Goal: Task Accomplishment & Management: Manage account settings

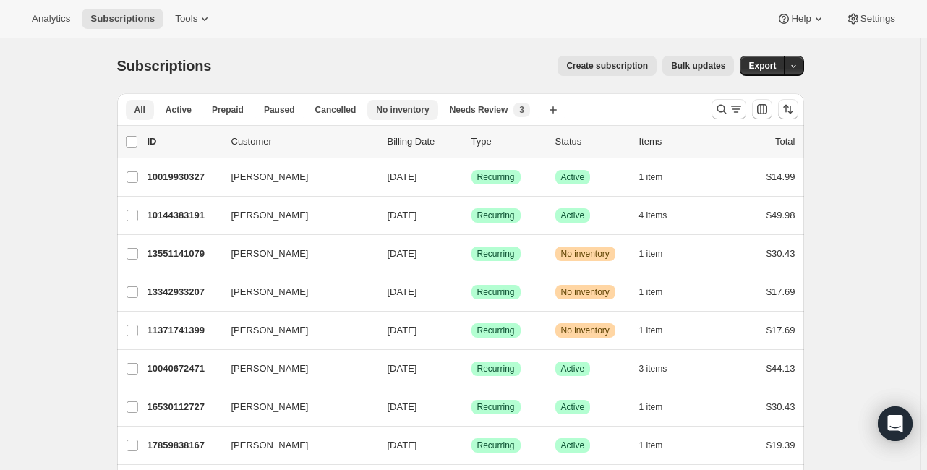
click at [388, 113] on span "No inventory" at bounding box center [402, 110] width 53 height 12
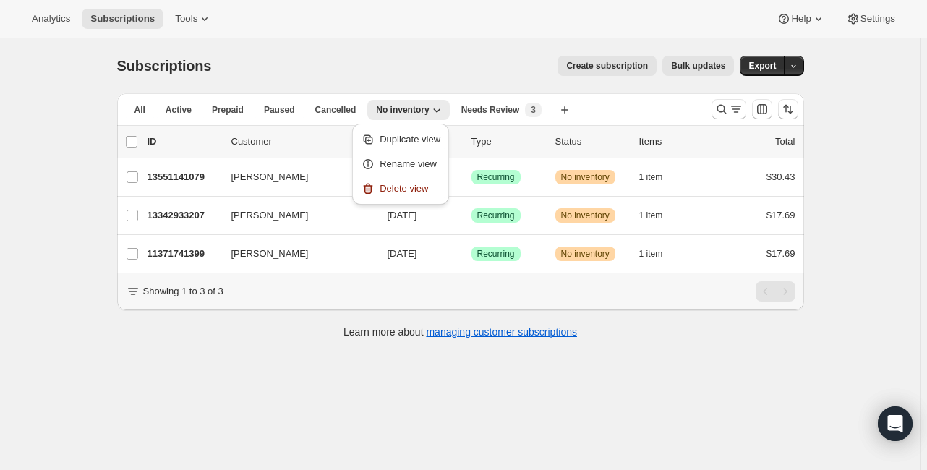
click at [191, 386] on div "Subscriptions. This page is ready Subscriptions Create subscription Bulk update…" at bounding box center [460, 273] width 920 height 470
click at [476, 111] on span "Needs Review" at bounding box center [490, 110] width 59 height 12
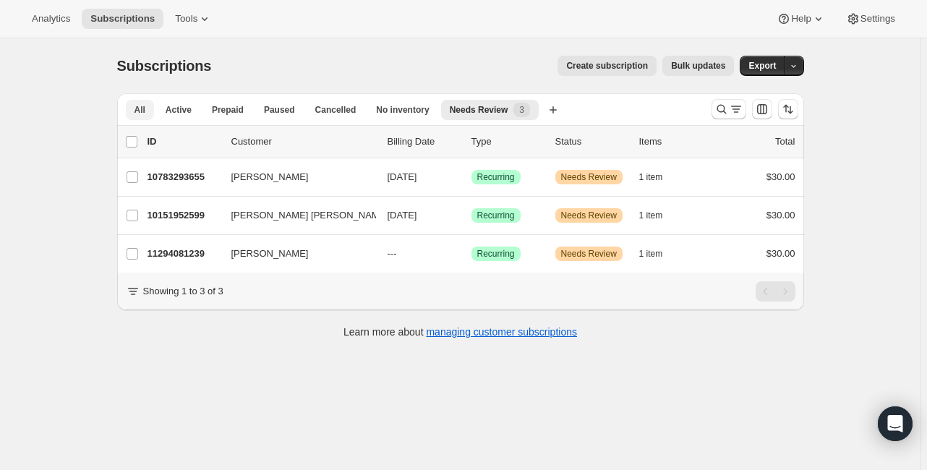
click at [139, 106] on span "All" at bounding box center [139, 110] width 11 height 12
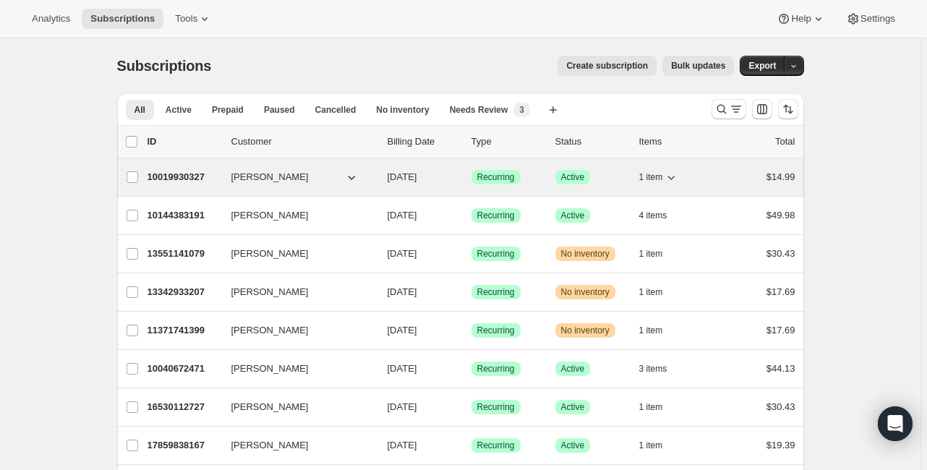
click at [654, 176] on span "1 item" at bounding box center [651, 177] width 24 height 12
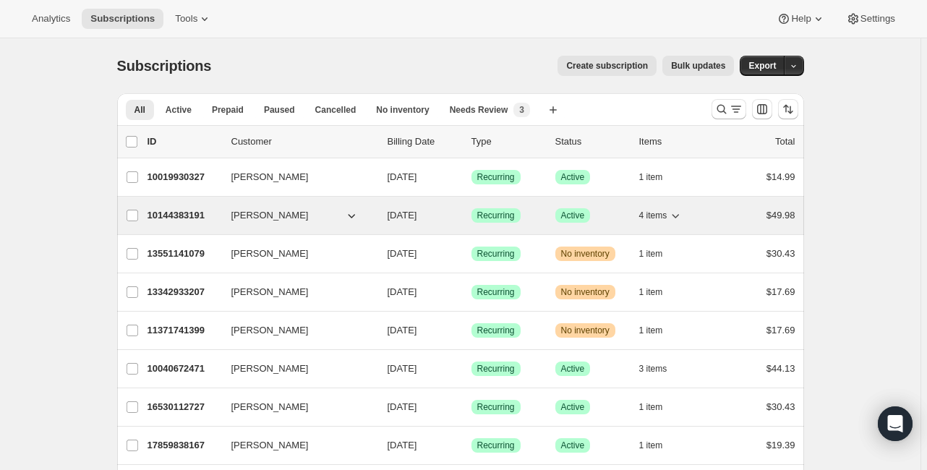
click at [674, 216] on icon "button" at bounding box center [675, 215] width 14 height 14
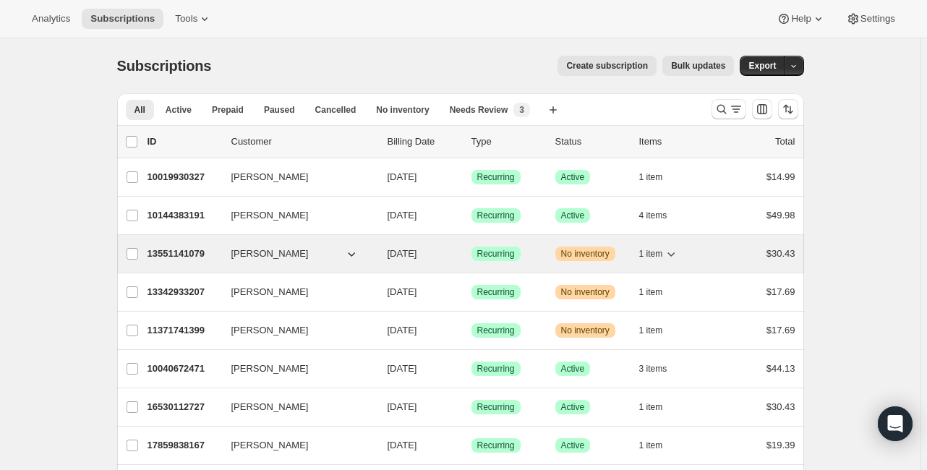
click at [672, 250] on icon "button" at bounding box center [670, 253] width 14 height 14
click at [672, 254] on icon "button" at bounding box center [670, 253] width 14 height 14
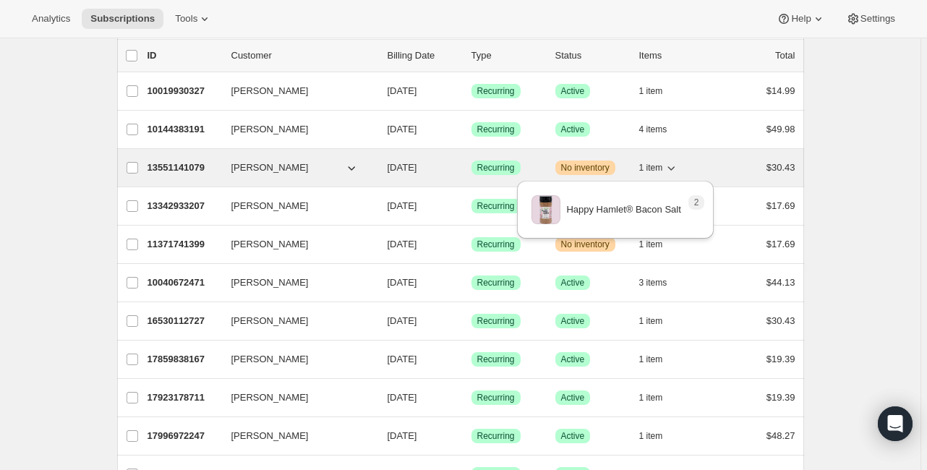
scroll to position [116, 0]
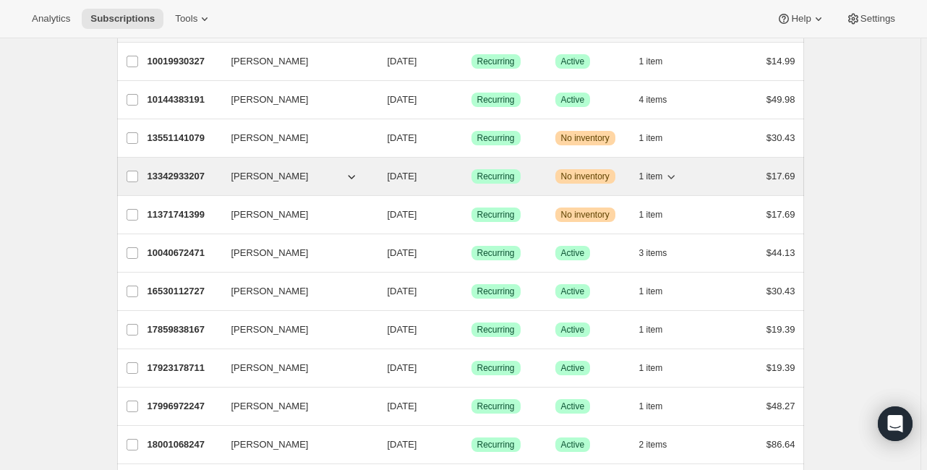
click at [673, 173] on icon "button" at bounding box center [670, 176] width 14 height 14
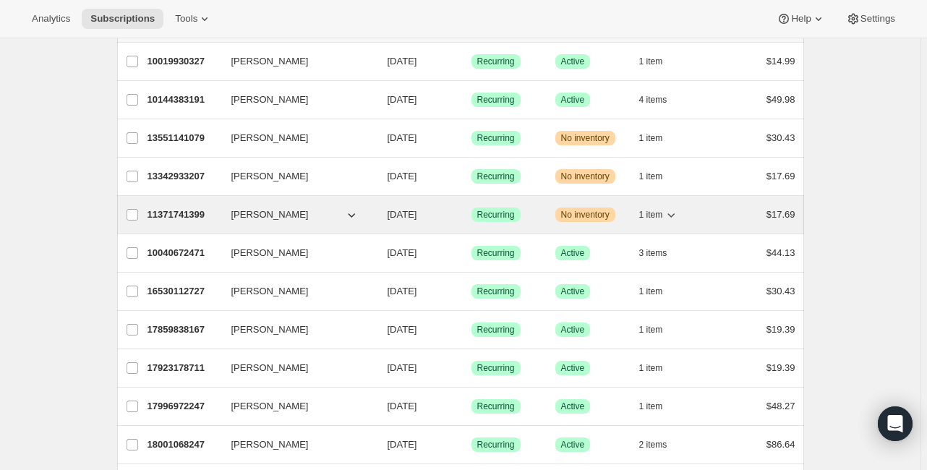
click at [672, 212] on icon "button" at bounding box center [670, 214] width 14 height 14
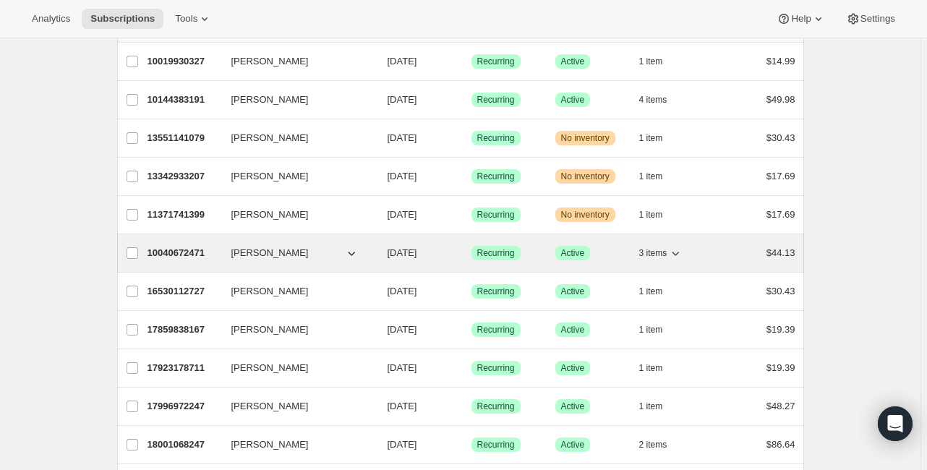
click at [677, 252] on icon "button" at bounding box center [675, 253] width 14 height 14
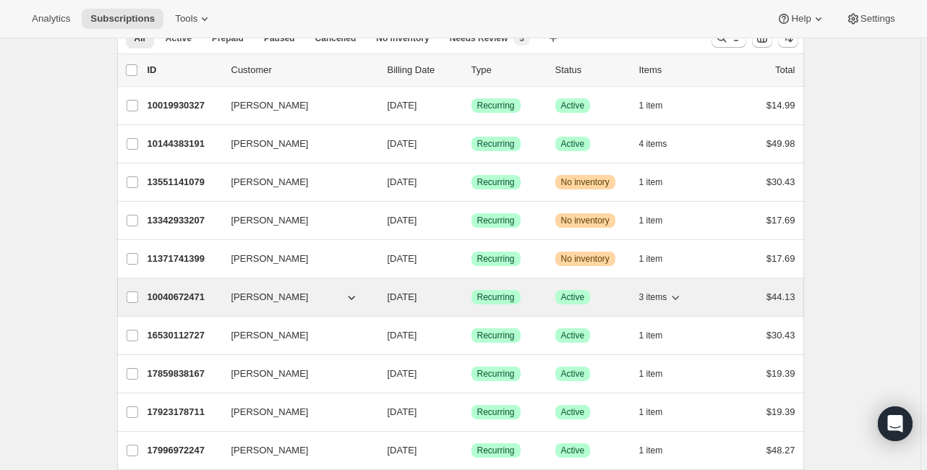
scroll to position [0, 0]
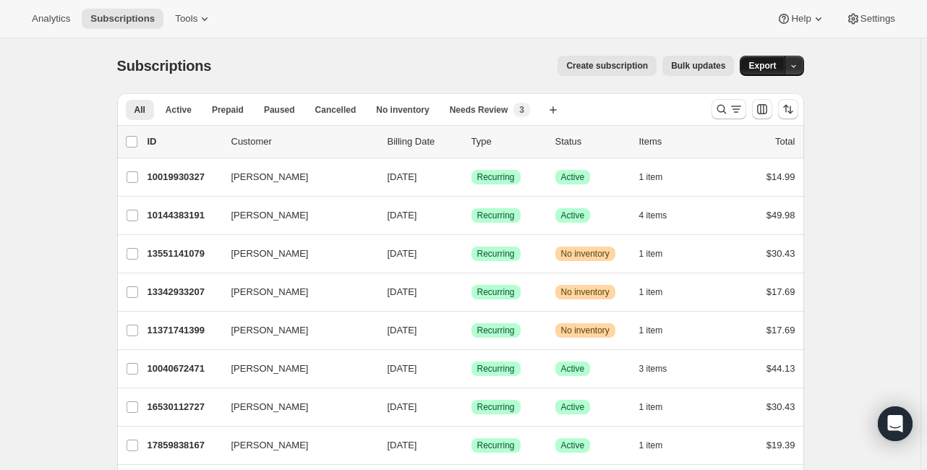
click at [770, 61] on span "Export" at bounding box center [761, 66] width 27 height 12
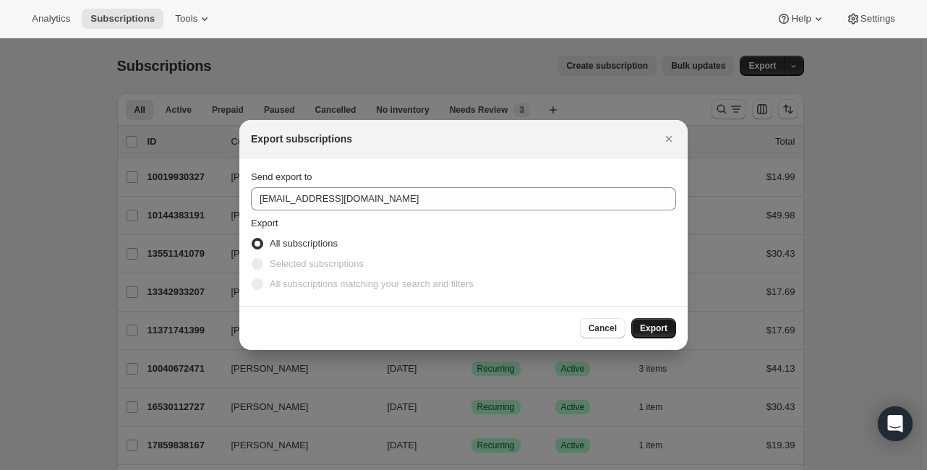
click at [643, 327] on span "Export" at bounding box center [653, 328] width 27 height 12
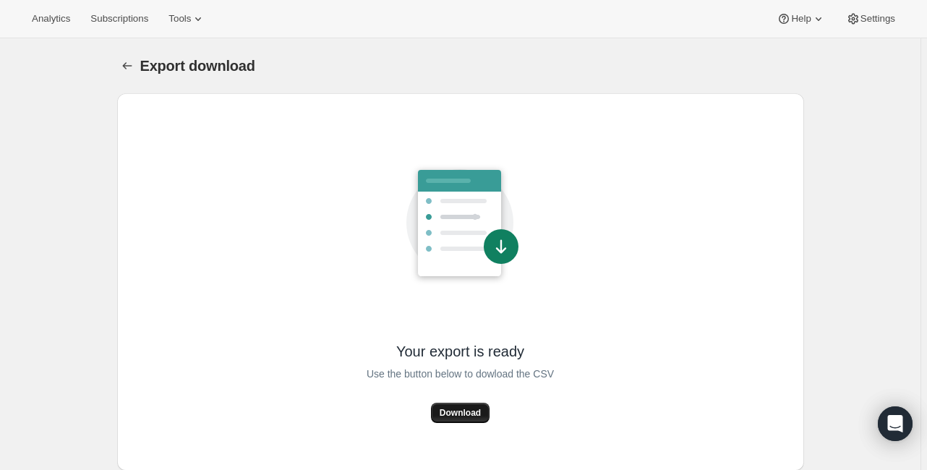
click at [460, 408] on span "Download" at bounding box center [459, 413] width 41 height 12
click at [65, 134] on div "Export download. This page is ready Export download Your export is ready Use th…" at bounding box center [460, 273] width 920 height 470
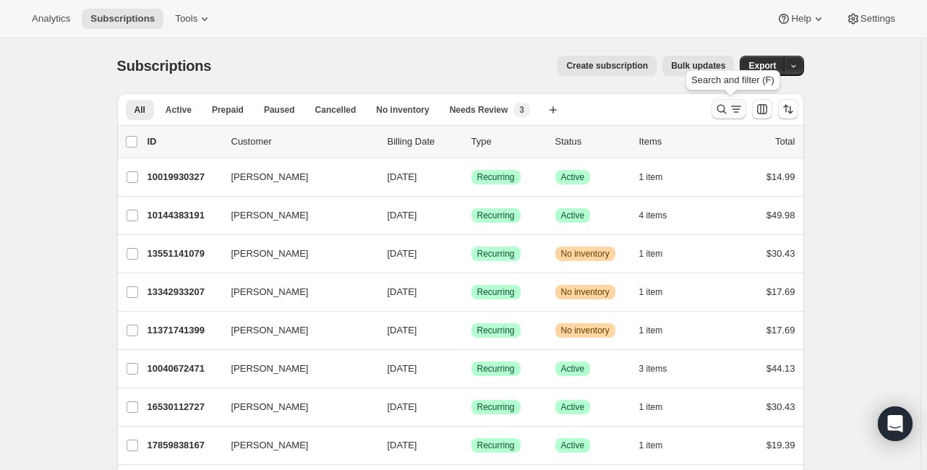
click at [721, 111] on icon "Search and filter results" at bounding box center [720, 109] width 9 height 9
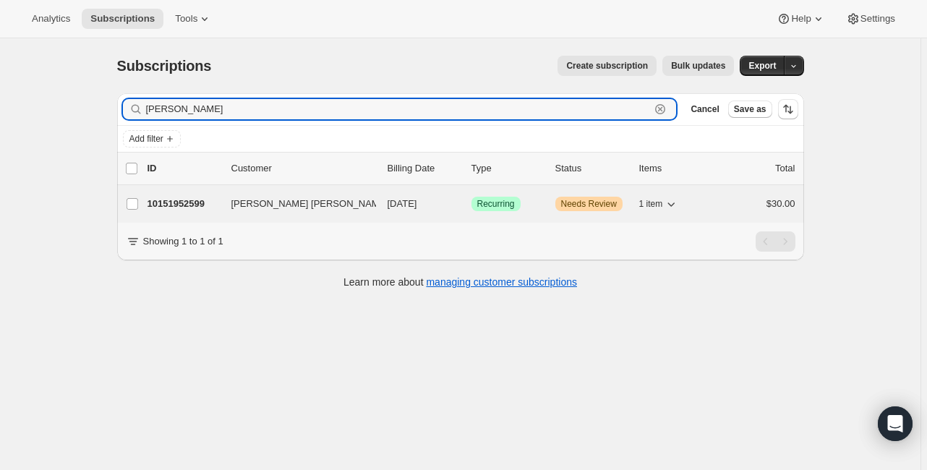
type input "[PERSON_NAME]"
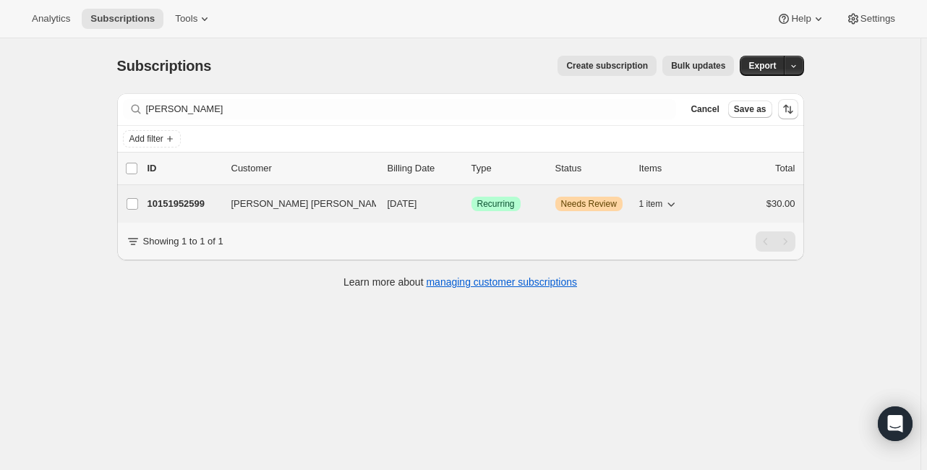
click at [184, 199] on p "10151952599" at bounding box center [183, 204] width 72 height 14
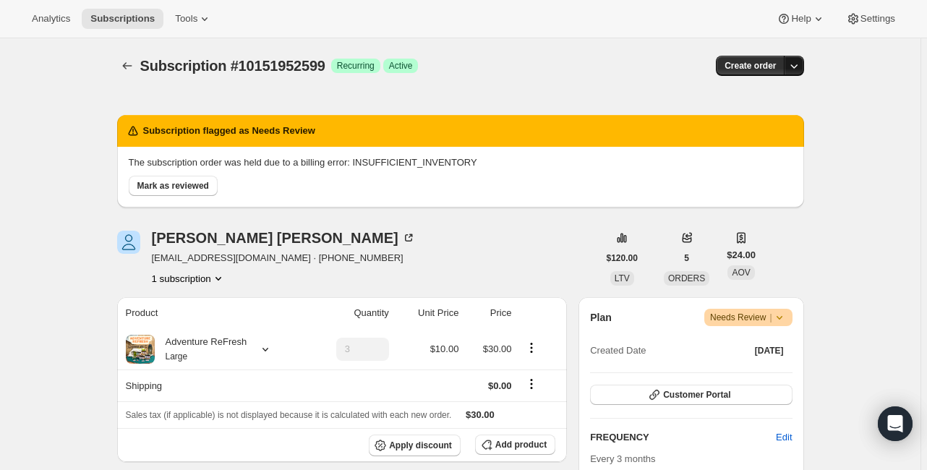
click at [794, 66] on icon "button" at bounding box center [793, 66] width 14 height 14
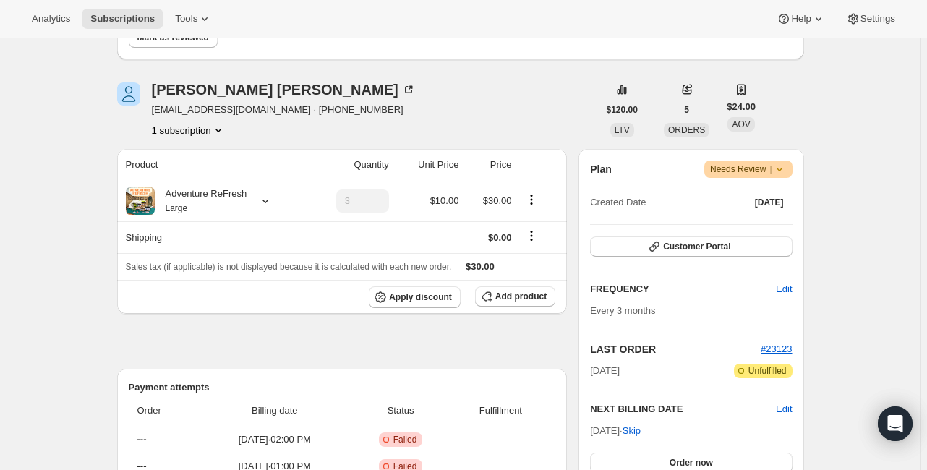
scroll to position [55, 0]
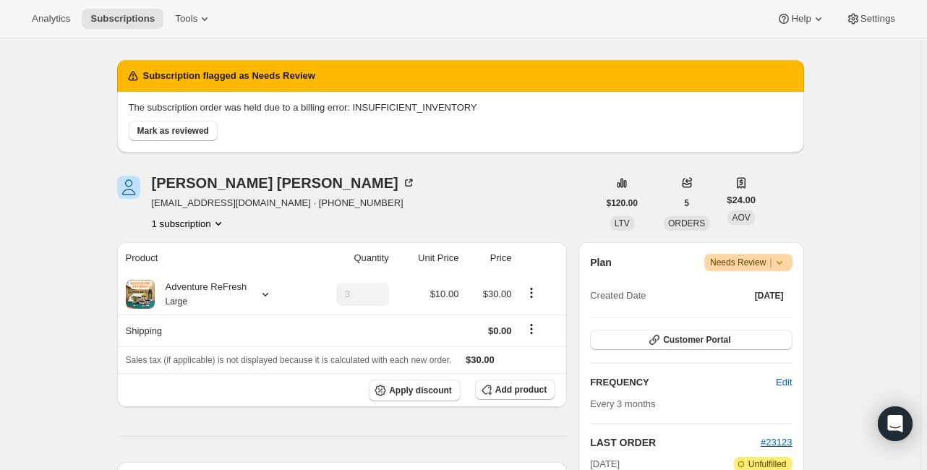
click at [781, 263] on icon at bounding box center [779, 262] width 14 height 14
click at [755, 317] on span "Cancel subscription" at bounding box center [753, 314] width 82 height 11
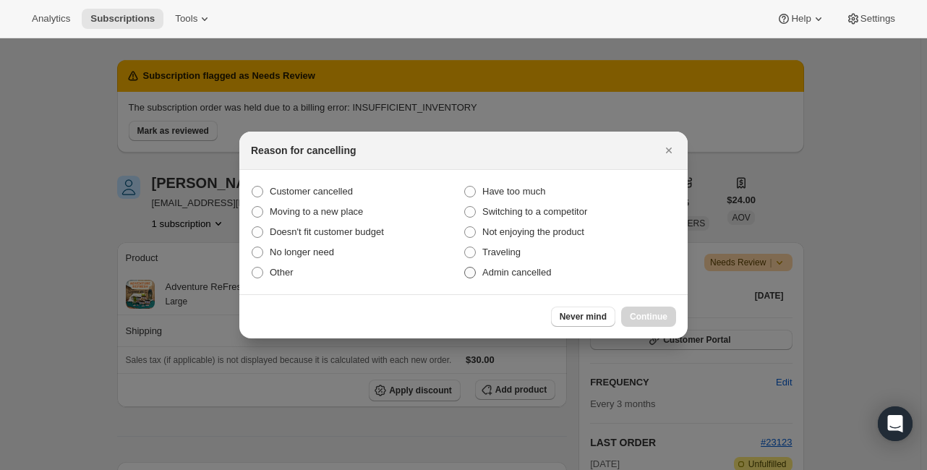
click at [465, 272] on span ":rc1:" at bounding box center [470, 273] width 12 height 12
click at [465, 267] on input "Admin cancelled" at bounding box center [464, 267] width 1 height 1
radio input "true"
click at [636, 315] on span "Continue" at bounding box center [649, 317] width 38 height 12
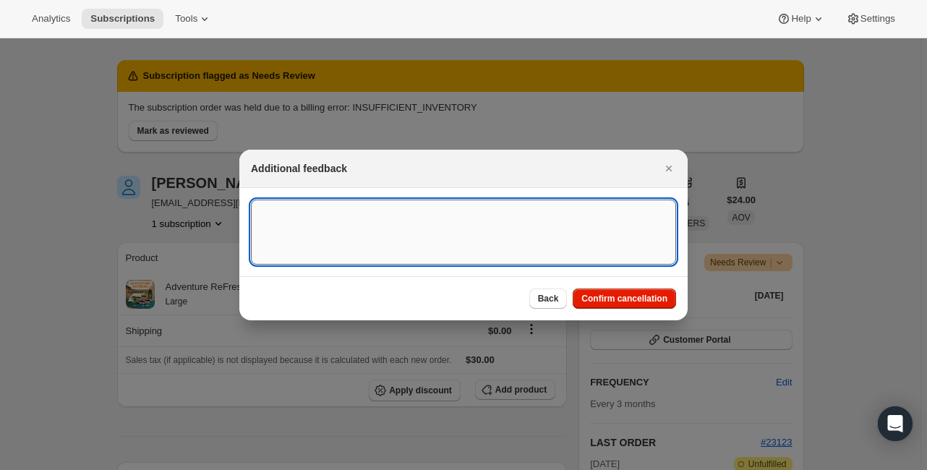
click at [356, 211] on textarea ":rc1:" at bounding box center [463, 231] width 425 height 65
type textarea "No longer offering this subscription. Thank you."
click at [635, 293] on span "Confirm cancellation" at bounding box center [624, 299] width 86 height 12
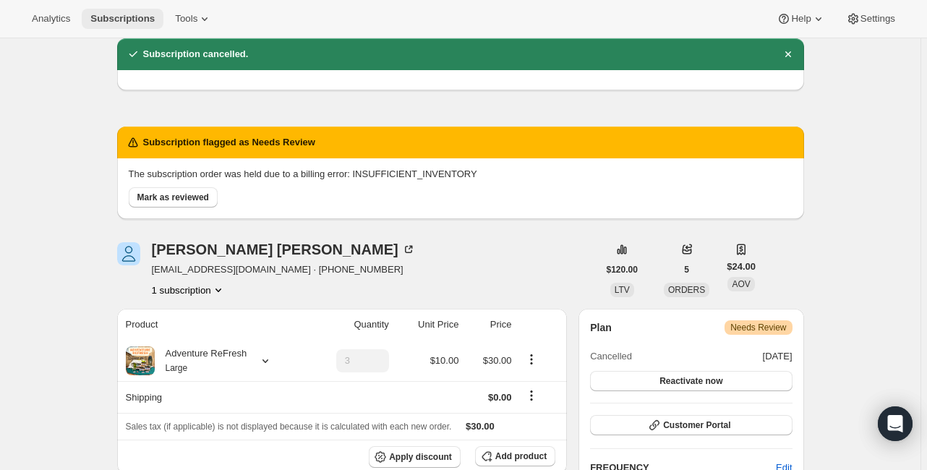
click at [113, 20] on span "Subscriptions" at bounding box center [122, 19] width 64 height 12
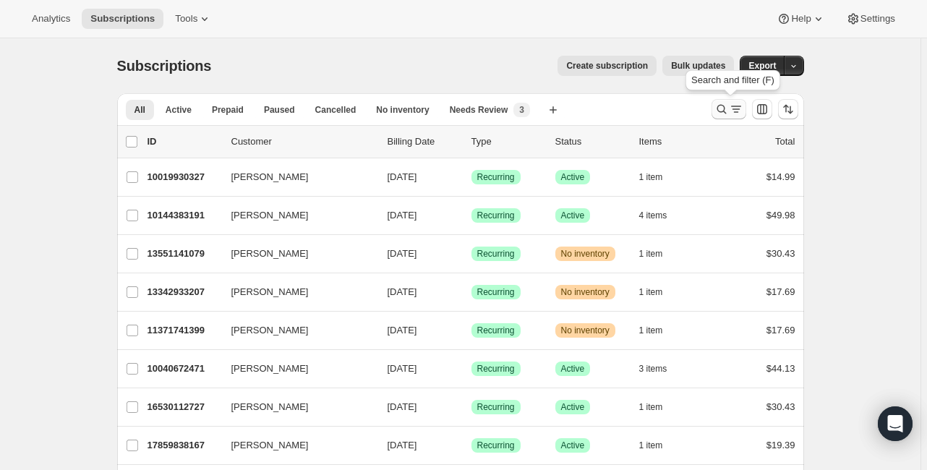
click at [726, 111] on icon "Search and filter results" at bounding box center [720, 109] width 9 height 9
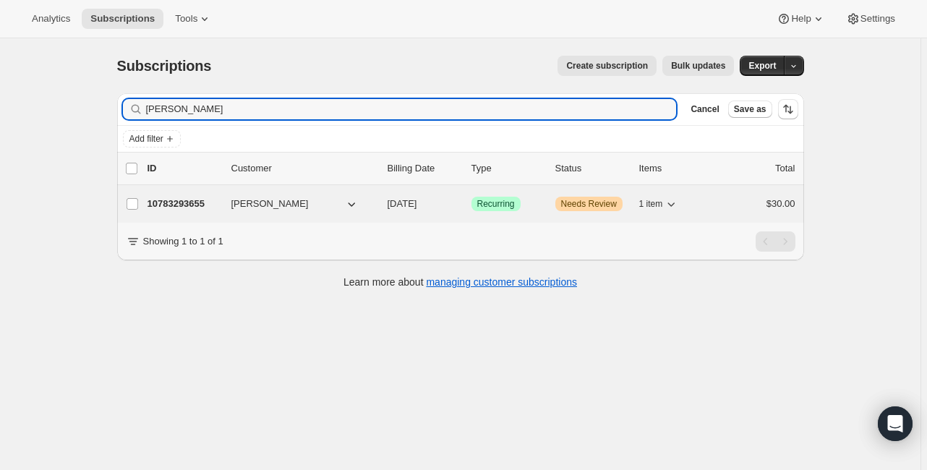
type input "[PERSON_NAME]"
click at [191, 203] on p "10783293655" at bounding box center [183, 204] width 72 height 14
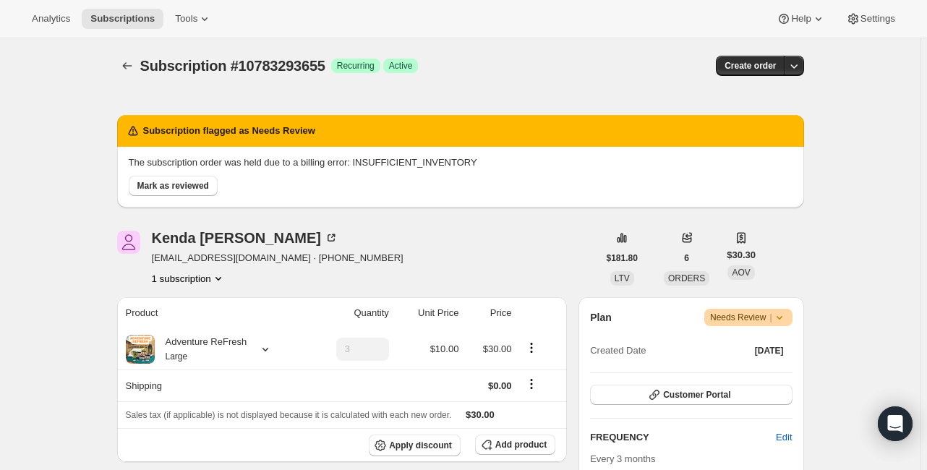
click at [777, 316] on icon at bounding box center [779, 317] width 14 height 14
click at [752, 367] on span "Cancel subscription" at bounding box center [753, 369] width 82 height 11
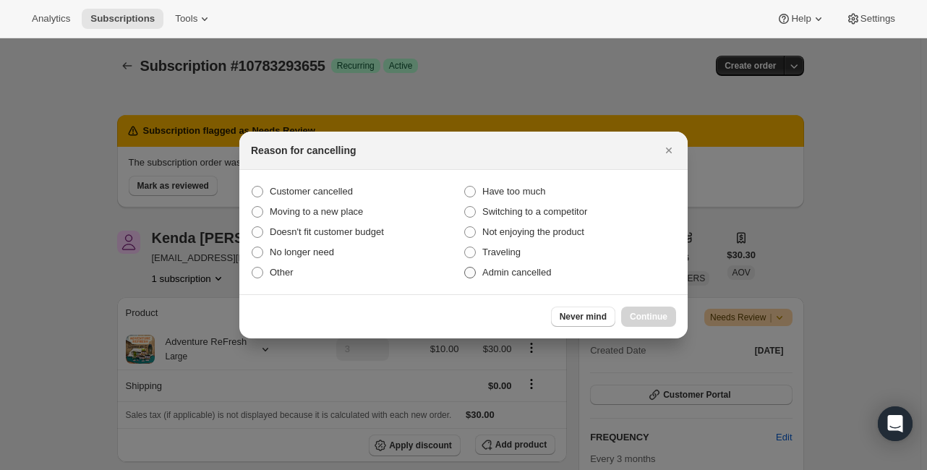
click at [469, 273] on span ":rs9:" at bounding box center [470, 273] width 12 height 12
click at [465, 267] on input "Admin cancelled" at bounding box center [464, 267] width 1 height 1
radio input "true"
click at [632, 311] on span "Continue" at bounding box center [649, 317] width 38 height 12
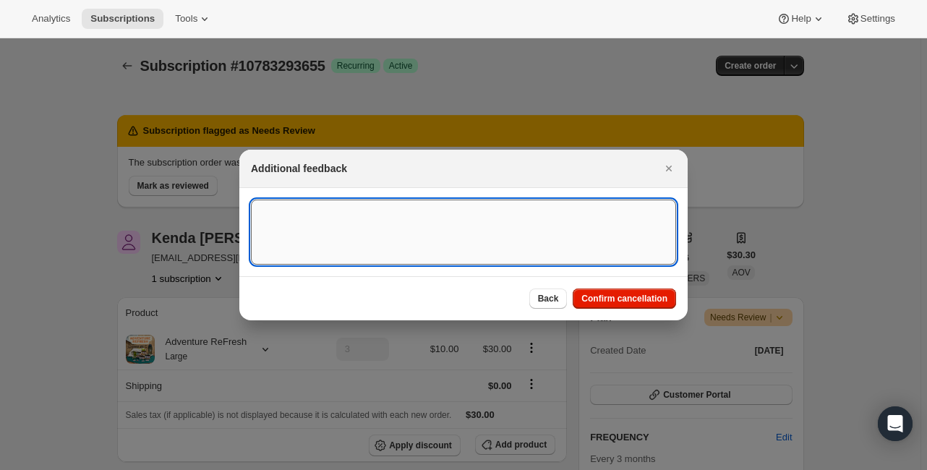
click at [364, 213] on textarea ":rs9:" at bounding box center [463, 231] width 425 height 65
type textarea "No longer offering this subscription. Thank you."
click at [641, 293] on span "Confirm cancellation" at bounding box center [624, 299] width 86 height 12
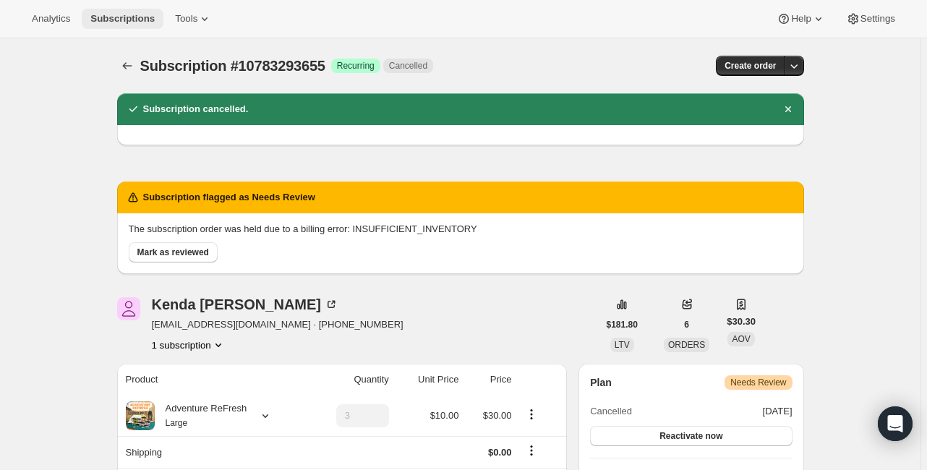
click at [107, 21] on span "Subscriptions" at bounding box center [122, 19] width 64 height 12
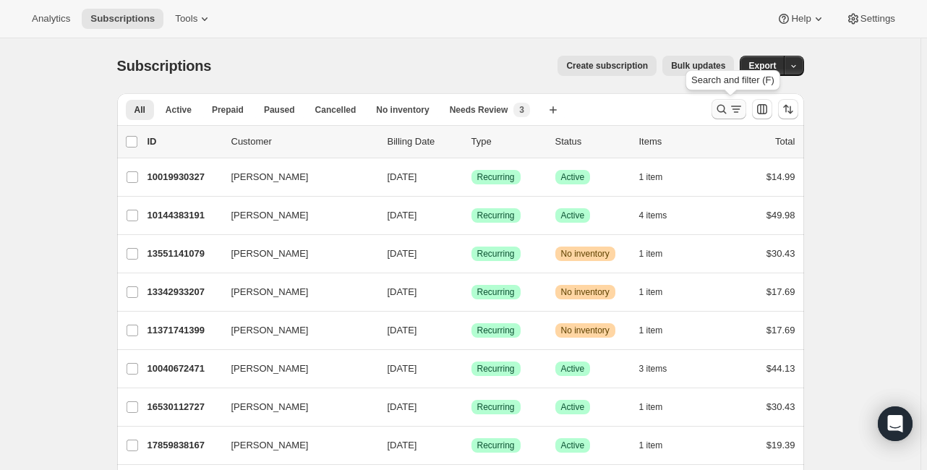
click at [731, 110] on icon "Search and filter results" at bounding box center [736, 109] width 14 height 14
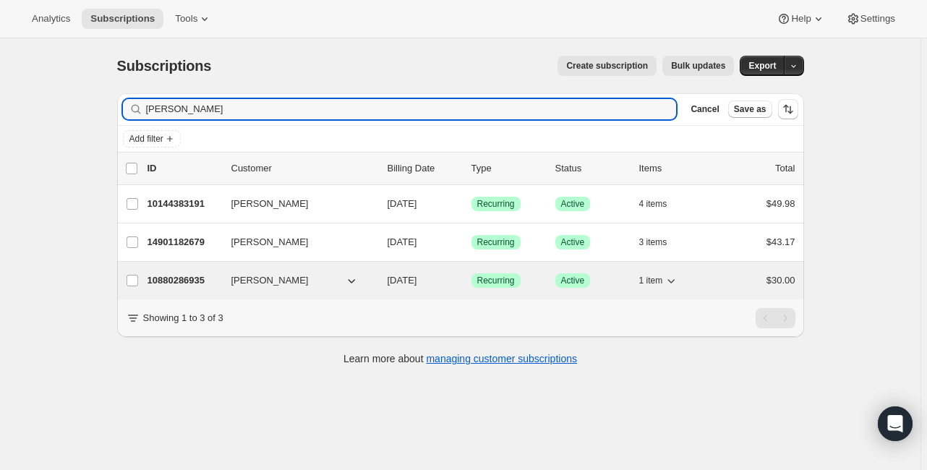
type input "[PERSON_NAME]"
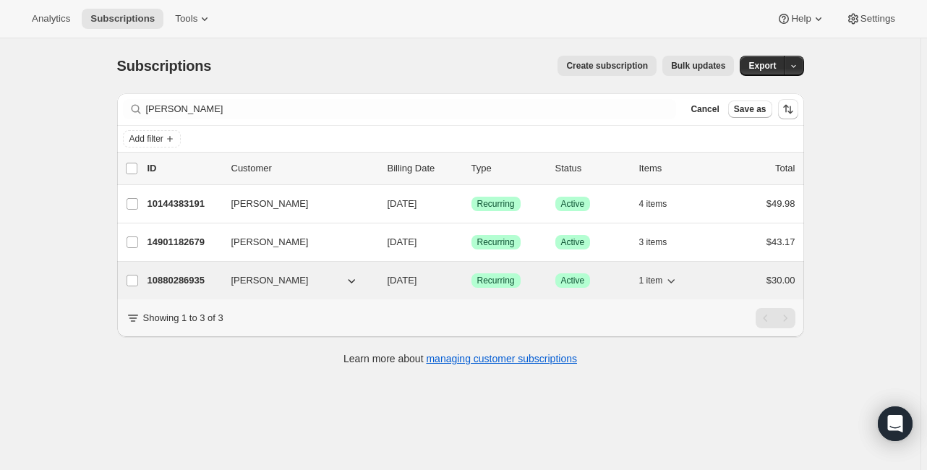
click at [171, 280] on p "10880286935" at bounding box center [183, 280] width 72 height 14
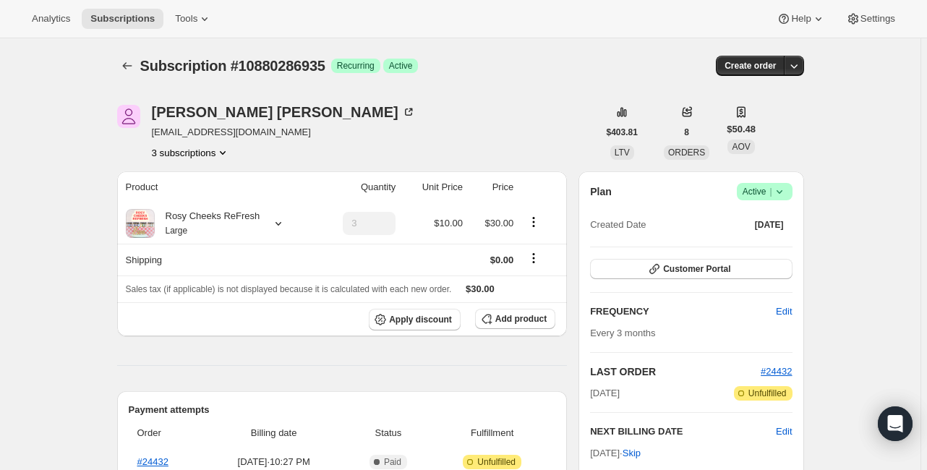
click at [755, 190] on span "Active |" at bounding box center [764, 191] width 44 height 14
click at [755, 246] on span "Cancel subscription" at bounding box center [768, 244] width 82 height 11
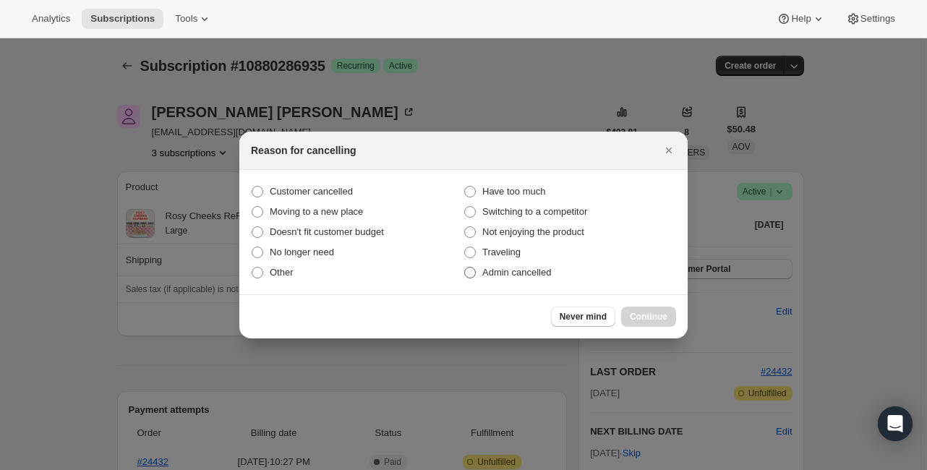
click at [468, 271] on span ":r1c6:" at bounding box center [470, 273] width 12 height 12
click at [465, 267] on input "Admin cancelled" at bounding box center [464, 267] width 1 height 1
radio input "true"
click at [643, 312] on span "Continue" at bounding box center [649, 317] width 38 height 12
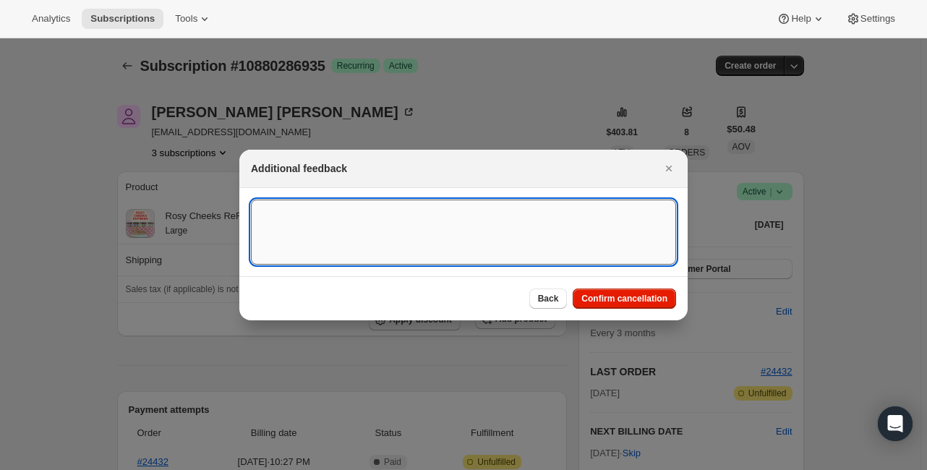
click at [341, 217] on textarea ":r1c6:" at bounding box center [463, 231] width 425 height 65
type textarea "No longer offering this subscription"
click at [598, 299] on span "Confirm cancellation" at bounding box center [624, 299] width 86 height 12
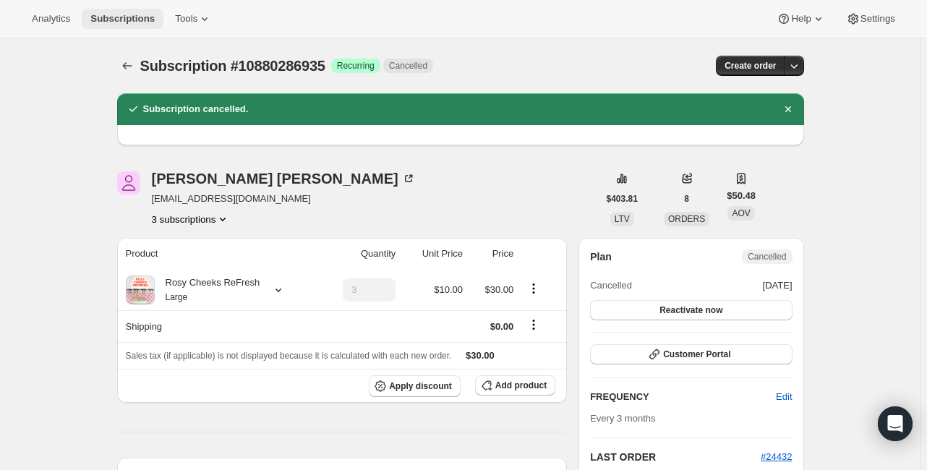
click at [111, 19] on span "Subscriptions" at bounding box center [122, 19] width 64 height 12
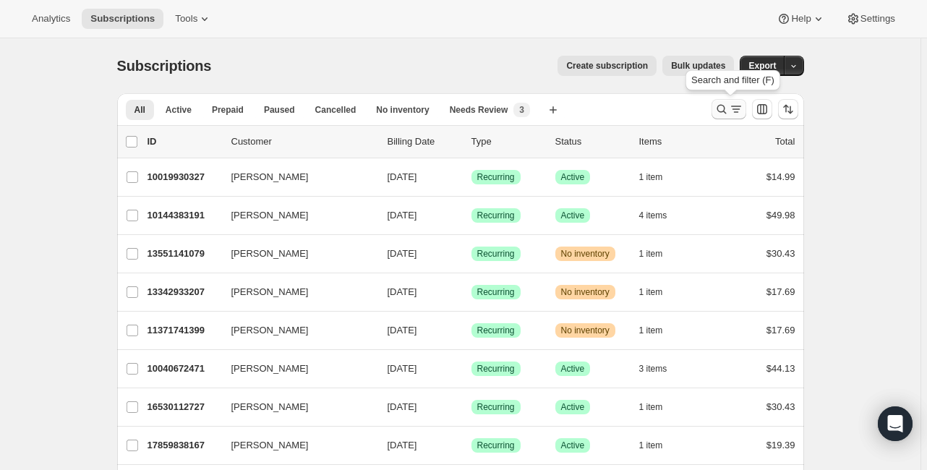
click at [721, 110] on icon "Search and filter results" at bounding box center [721, 109] width 14 height 14
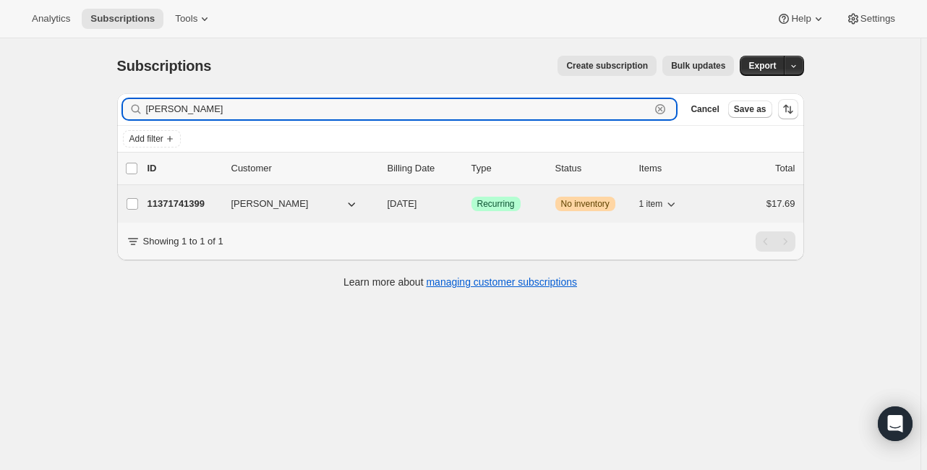
type input "[PERSON_NAME]"
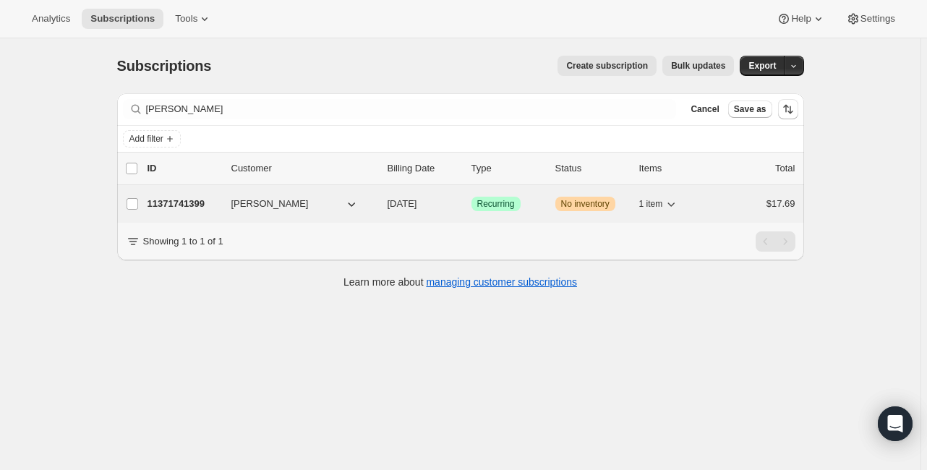
click at [183, 202] on p "11371741399" at bounding box center [183, 204] width 72 height 14
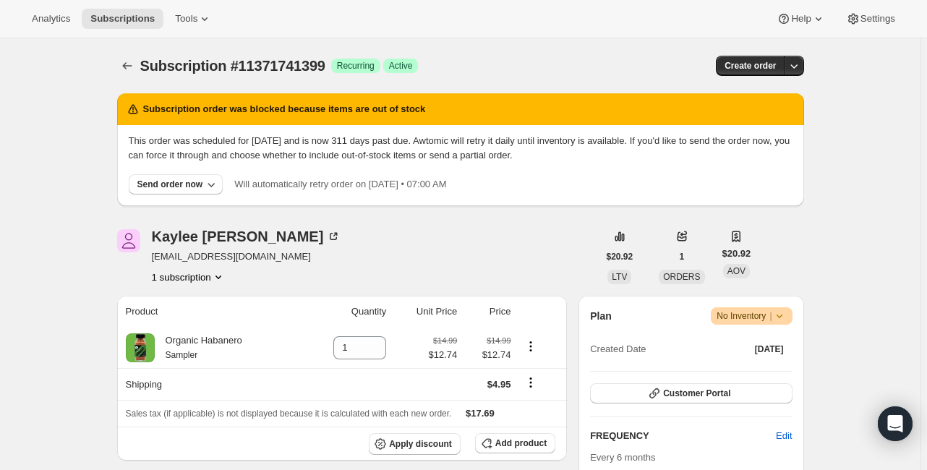
click at [778, 313] on icon at bounding box center [779, 316] width 14 height 14
click at [734, 366] on span "Cancel subscription" at bounding box center [754, 368] width 82 height 11
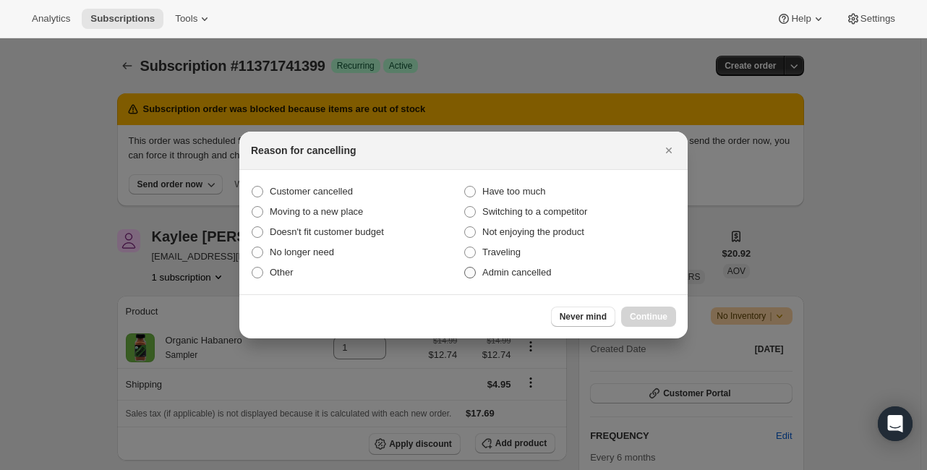
click at [471, 270] on span ":r1s7:" at bounding box center [470, 273] width 12 height 12
click at [465, 267] on input "Admin cancelled" at bounding box center [464, 267] width 1 height 1
radio input "true"
click at [642, 311] on span "Continue" at bounding box center [649, 317] width 38 height 12
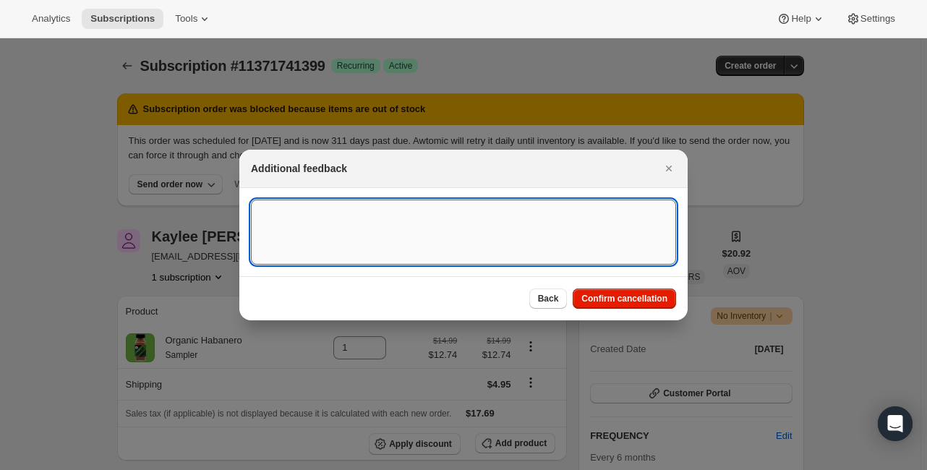
click at [318, 212] on textarea ":r1s7:" at bounding box center [463, 231] width 425 height 65
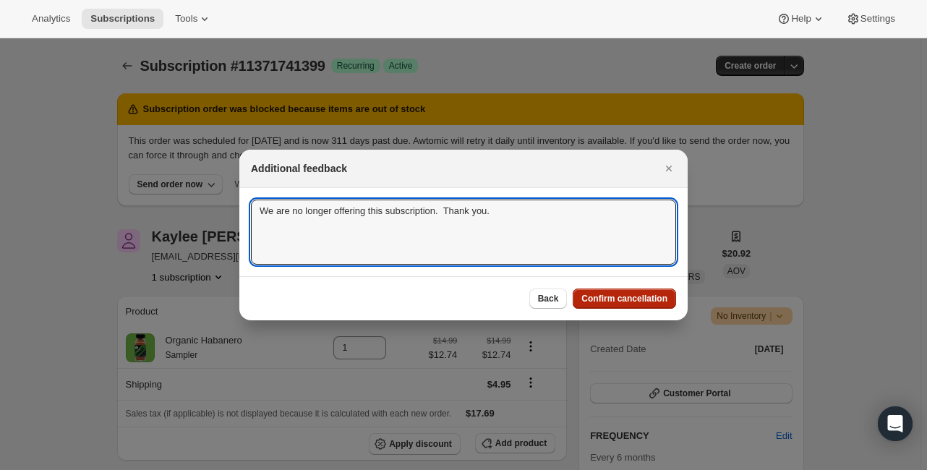
type textarea "We are no longer offering this subscription. Thank you."
click at [611, 298] on span "Confirm cancellation" at bounding box center [624, 299] width 86 height 12
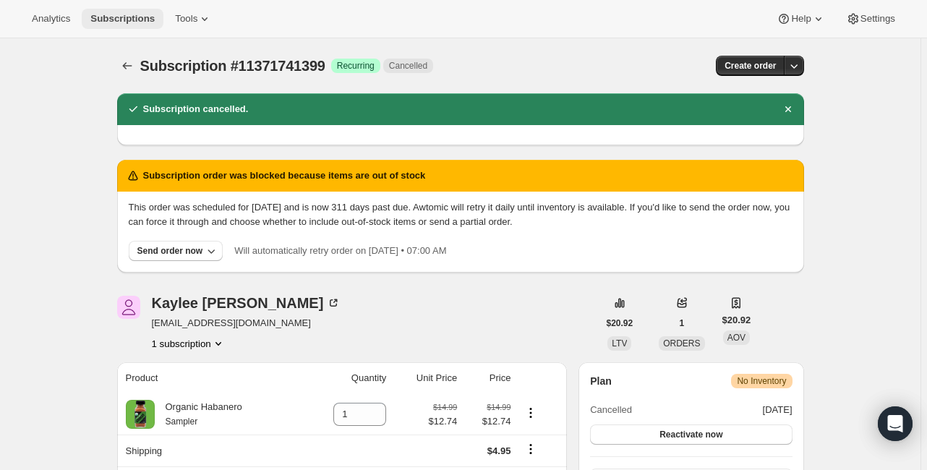
click at [110, 22] on span "Subscriptions" at bounding box center [122, 19] width 64 height 12
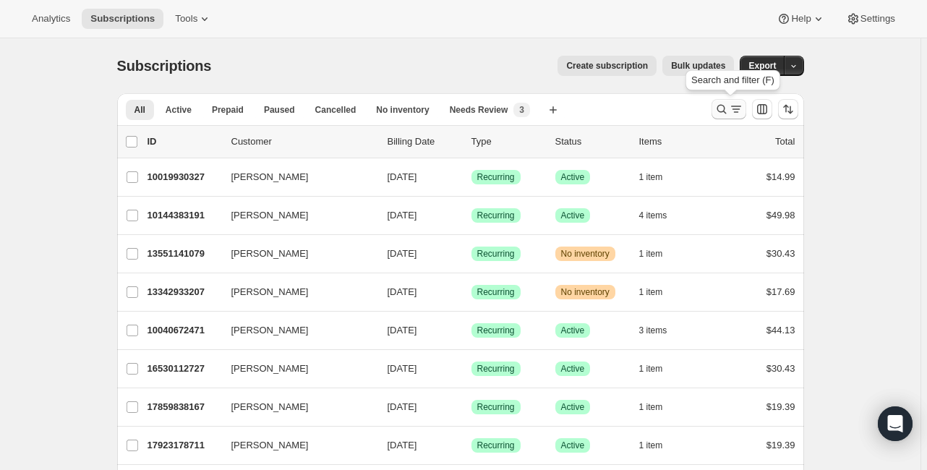
click at [723, 108] on icon "Search and filter results" at bounding box center [721, 109] width 14 height 14
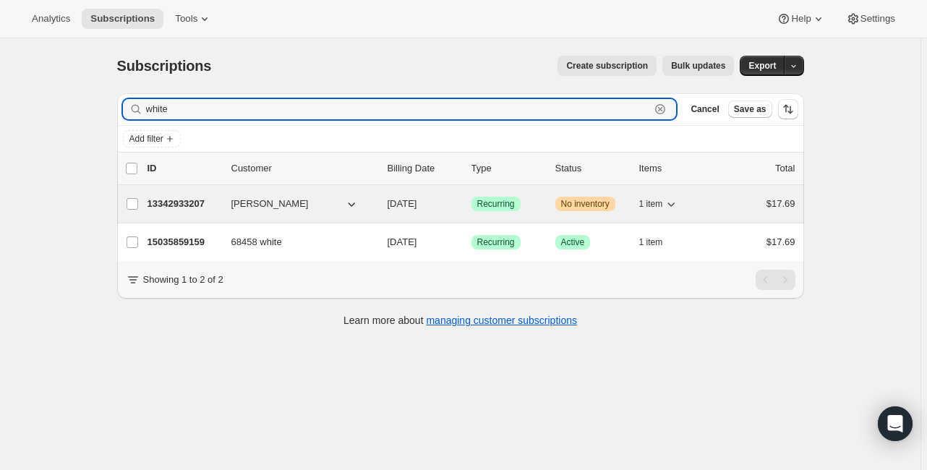
type input "white"
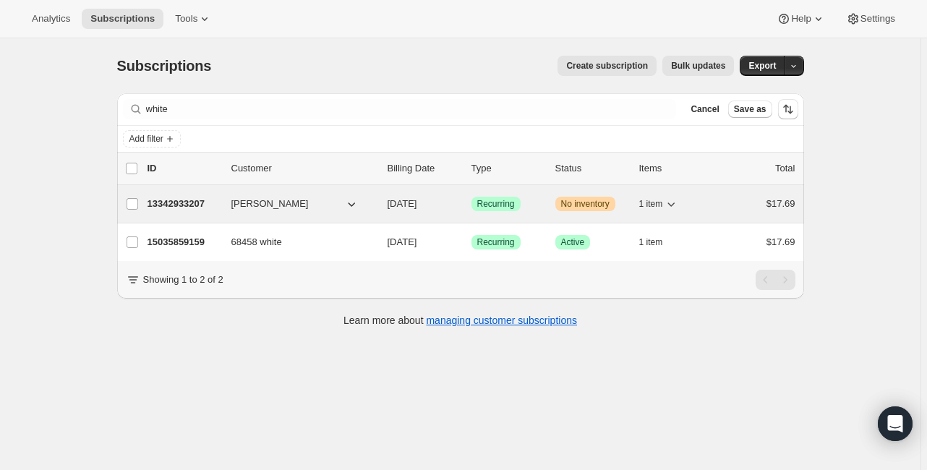
click at [186, 203] on p "13342933207" at bounding box center [183, 204] width 72 height 14
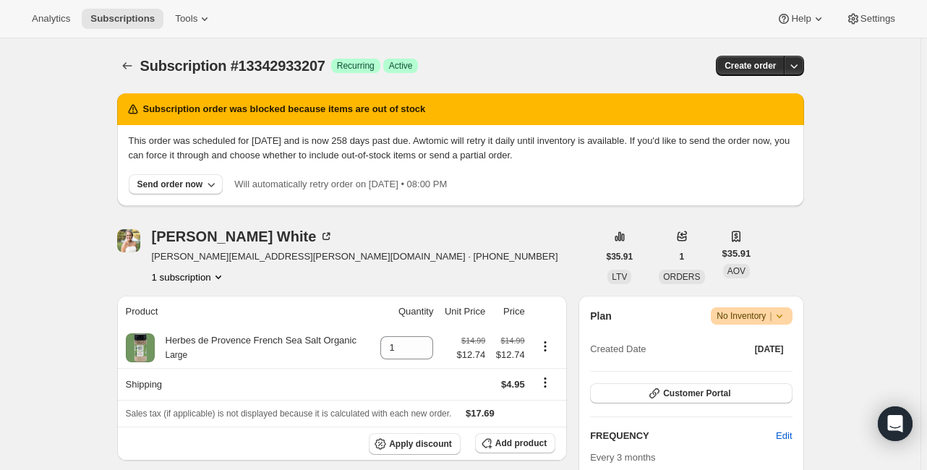
click at [747, 315] on span "No Inventory |" at bounding box center [750, 316] width 69 height 14
click at [734, 365] on span "Cancel subscription" at bounding box center [754, 368] width 82 height 11
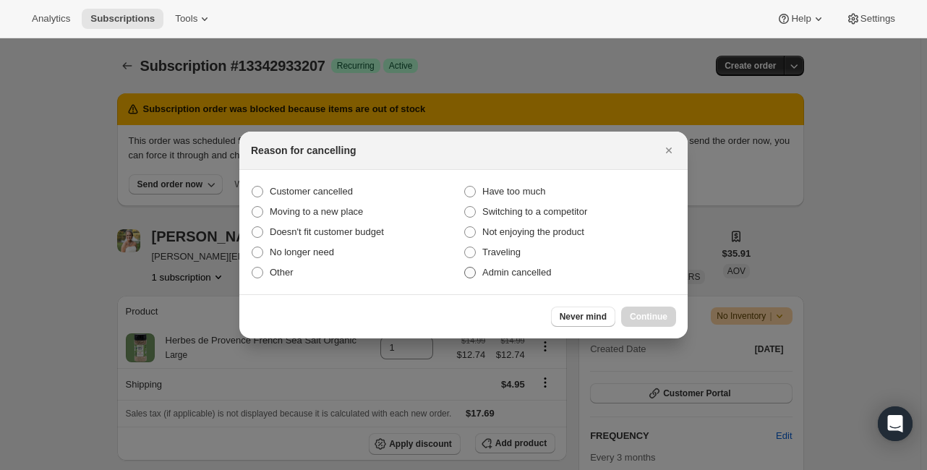
click at [470, 274] on span ":r2cc:" at bounding box center [470, 273] width 12 height 12
click at [465, 267] on input "Admin cancelled" at bounding box center [464, 267] width 1 height 1
radio input "true"
click at [656, 317] on span "Continue" at bounding box center [649, 317] width 38 height 12
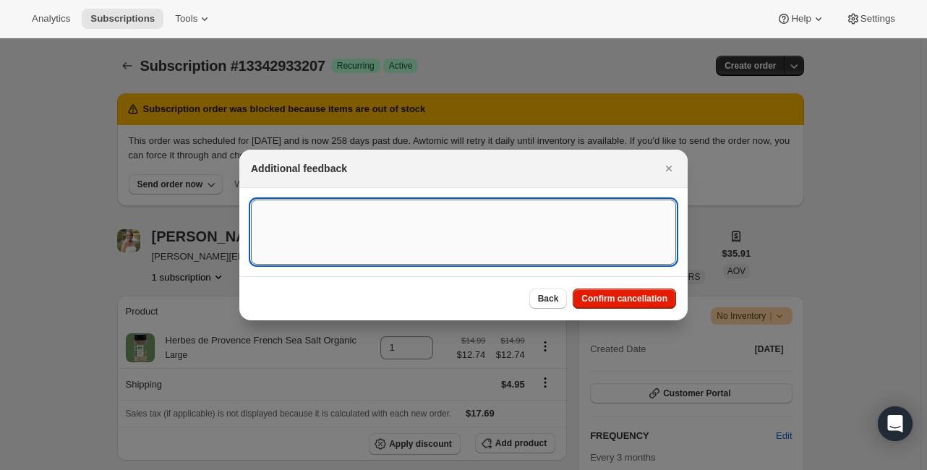
click at [344, 224] on textarea ":r2cc:" at bounding box center [463, 231] width 425 height 65
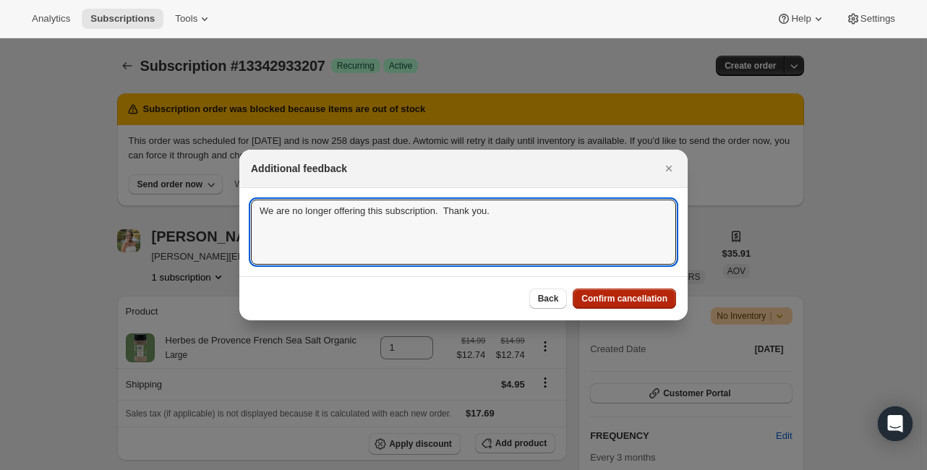
type textarea "We are no longer offering this subscription. Thank you."
click at [596, 292] on button "Confirm cancellation" at bounding box center [623, 298] width 103 height 20
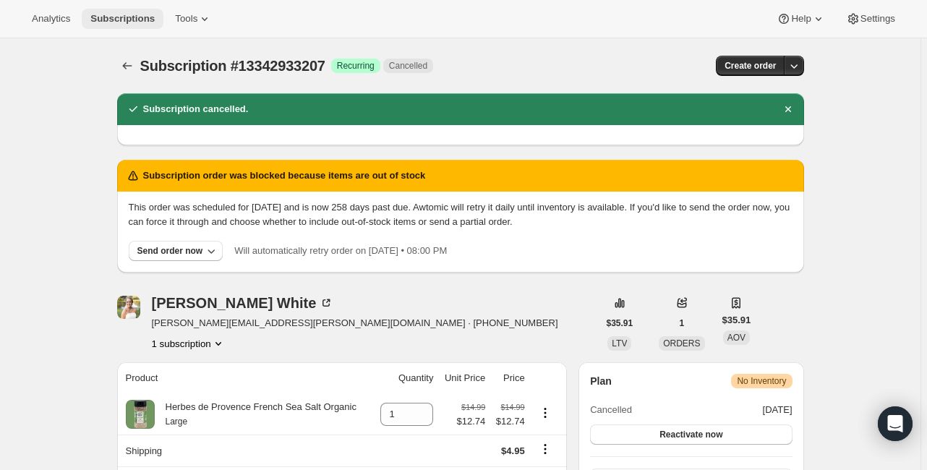
click at [119, 20] on span "Subscriptions" at bounding box center [122, 19] width 64 height 12
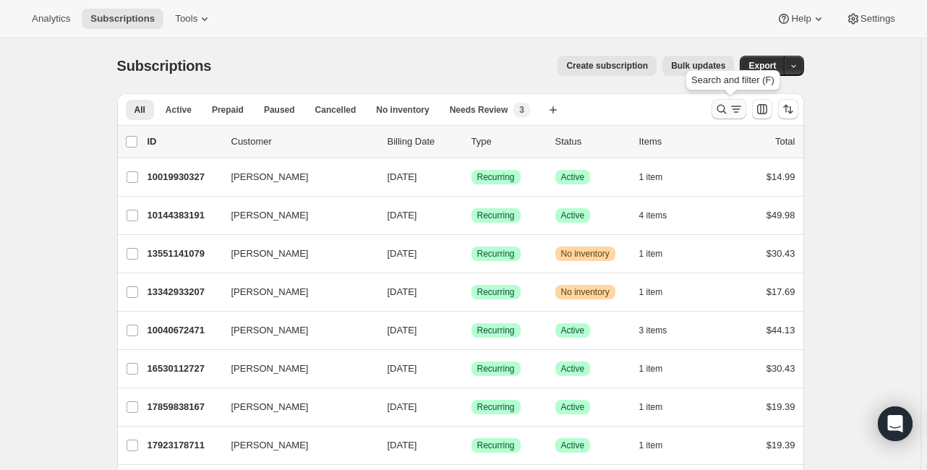
click at [731, 106] on icon "Search and filter results" at bounding box center [736, 109] width 14 height 14
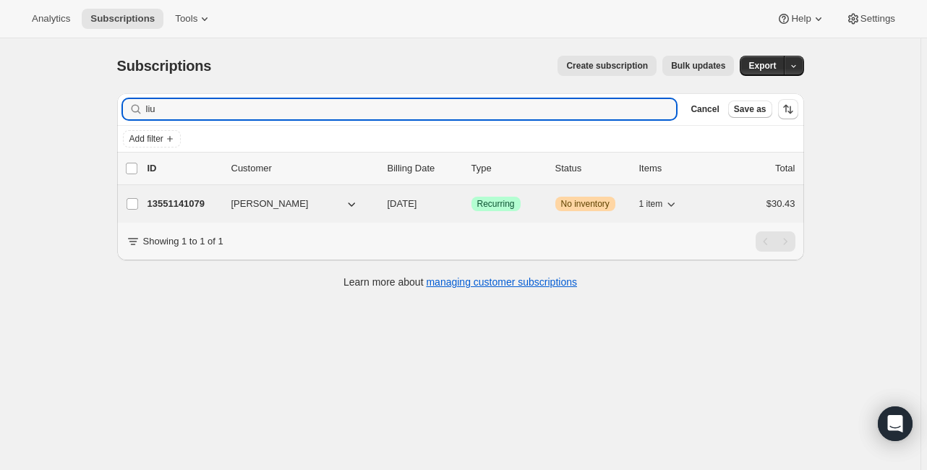
type input "liu"
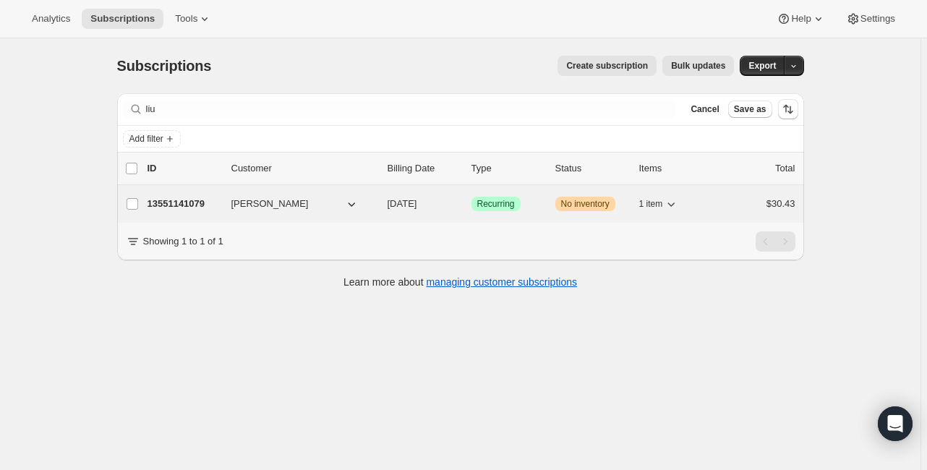
click at [176, 202] on p "13551141079" at bounding box center [183, 204] width 72 height 14
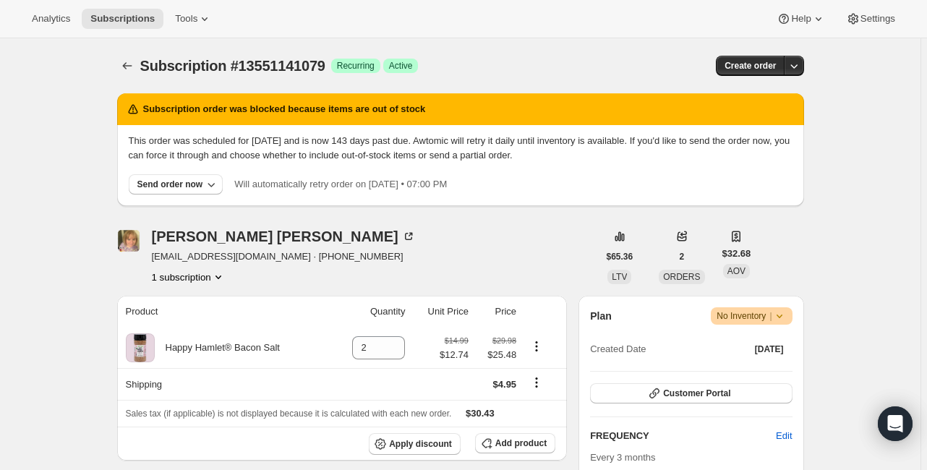
click at [729, 310] on span "No Inventory |" at bounding box center [750, 316] width 69 height 14
click at [739, 367] on span "Cancel subscription" at bounding box center [754, 368] width 82 height 11
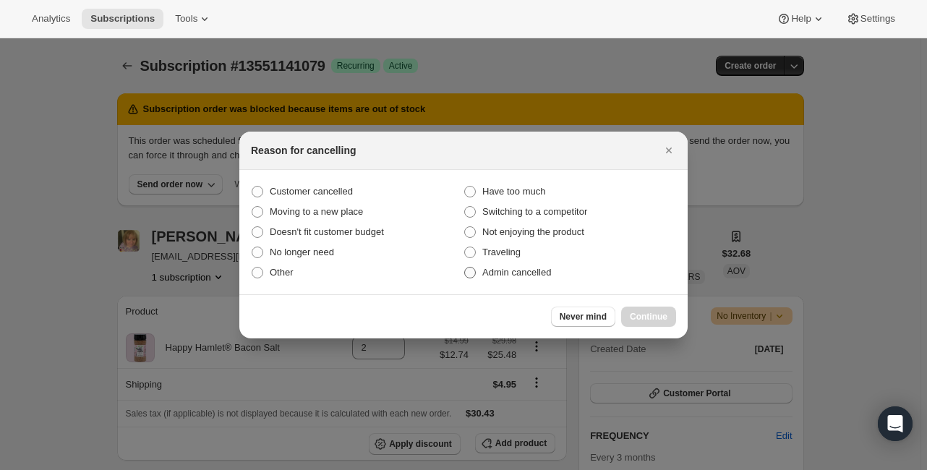
click at [468, 272] on span ":r2s4:" at bounding box center [470, 273] width 12 height 12
click at [465, 267] on input "Admin cancelled" at bounding box center [464, 267] width 1 height 1
radio input "true"
click at [632, 314] on span "Continue" at bounding box center [649, 317] width 38 height 12
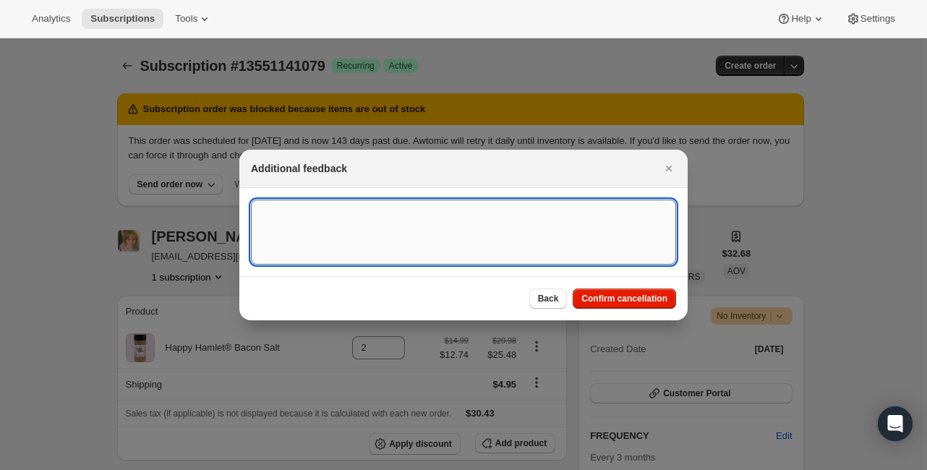
click at [297, 214] on textarea ":r2s4:" at bounding box center [463, 231] width 425 height 65
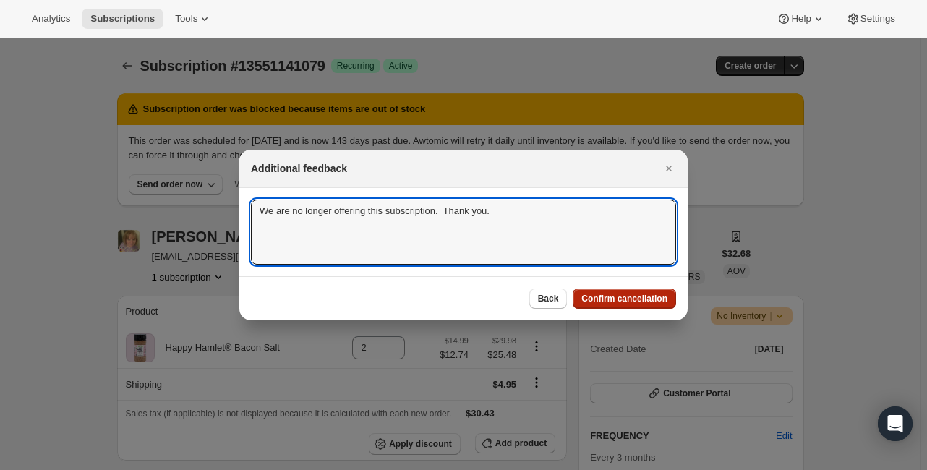
type textarea "We are no longer offering this subscription. Thank you."
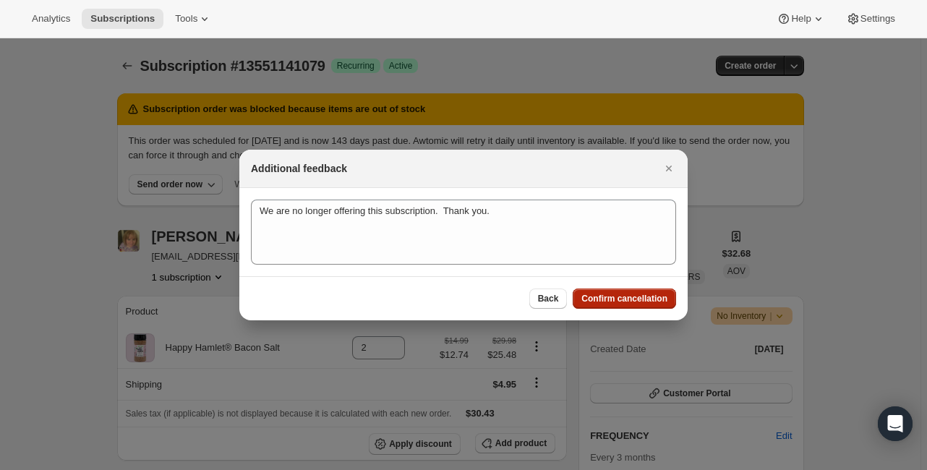
click at [588, 292] on button "Confirm cancellation" at bounding box center [623, 298] width 103 height 20
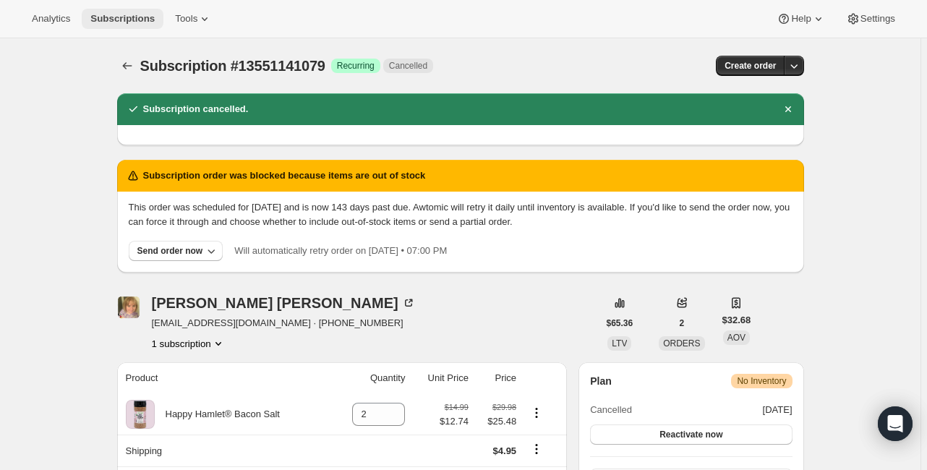
click at [120, 18] on span "Subscriptions" at bounding box center [122, 19] width 64 height 12
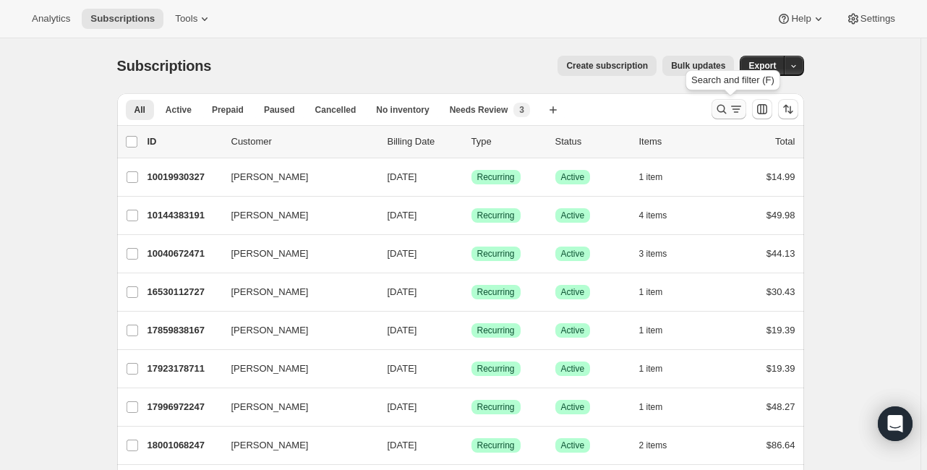
click at [722, 103] on icon "Search and filter results" at bounding box center [721, 109] width 14 height 14
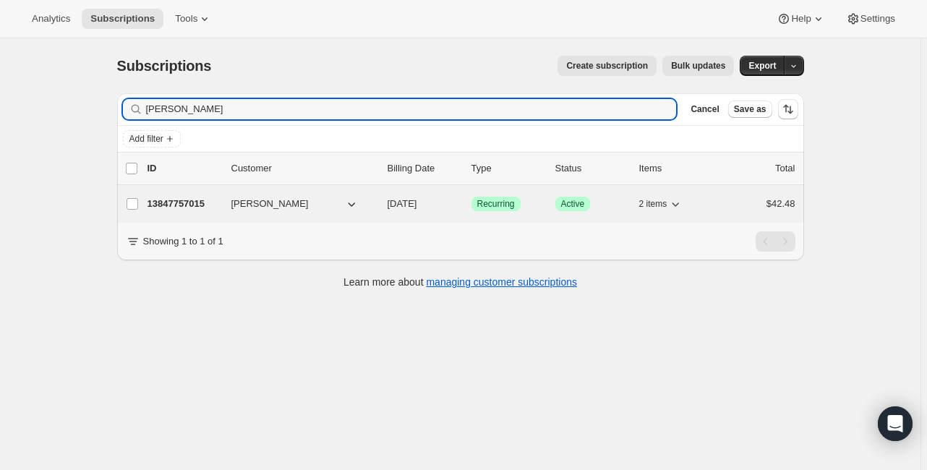
type input "[PERSON_NAME]"
click at [187, 203] on p "13847757015" at bounding box center [183, 204] width 72 height 14
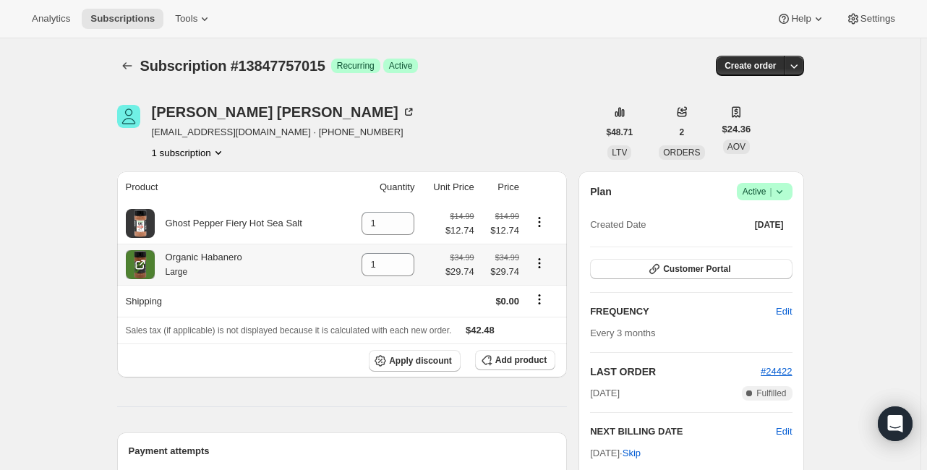
click at [540, 260] on icon "Product actions" at bounding box center [539, 259] width 2 height 2
click at [528, 292] on span "Remove" at bounding box center [532, 290] width 35 height 11
type input "0"
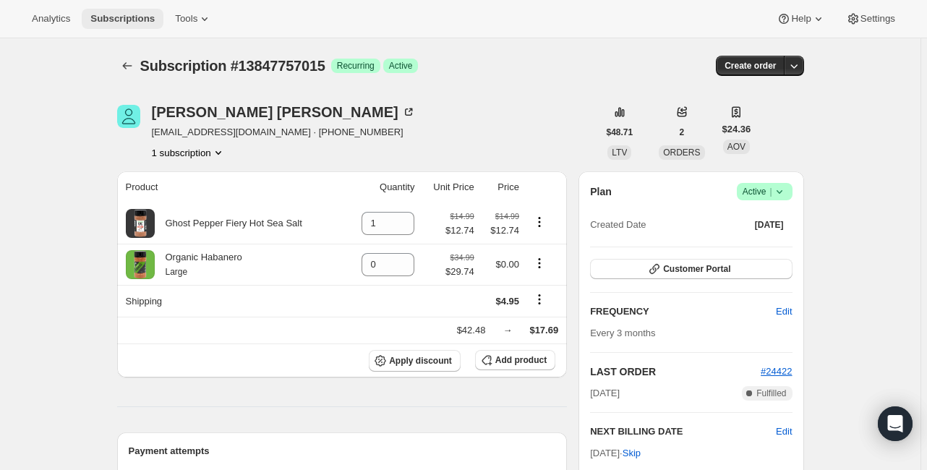
click at [106, 14] on span "Subscriptions" at bounding box center [122, 19] width 64 height 12
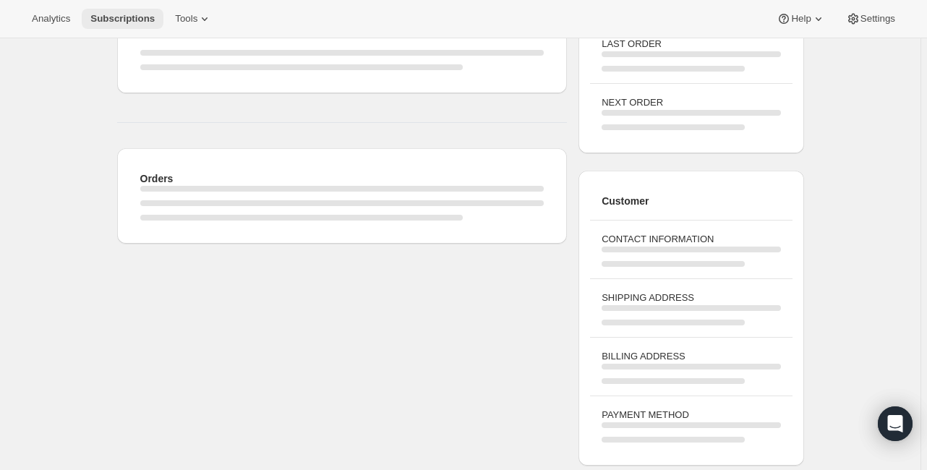
scroll to position [624, 0]
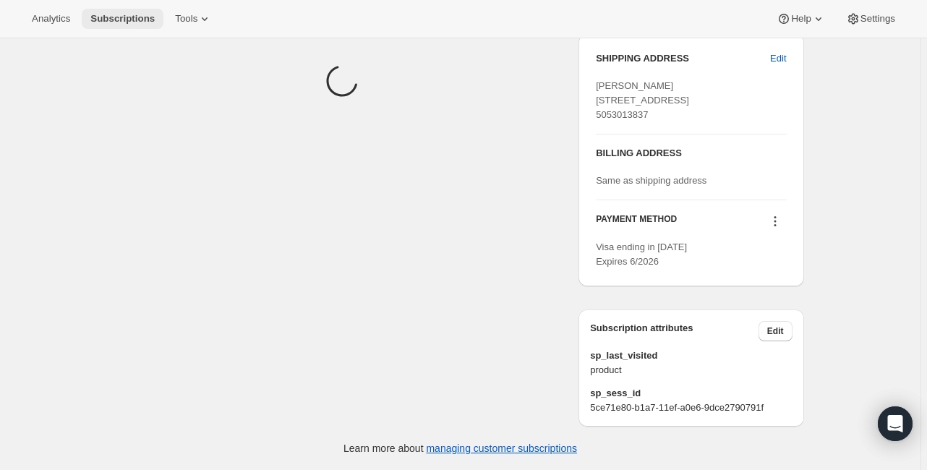
click at [115, 14] on span "Subscriptions" at bounding box center [122, 19] width 64 height 12
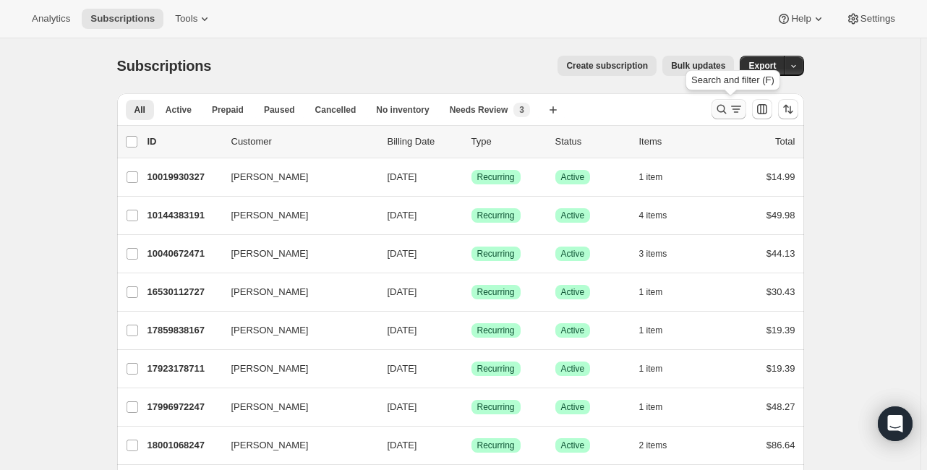
click at [726, 111] on icon "Search and filter results" at bounding box center [721, 109] width 14 height 14
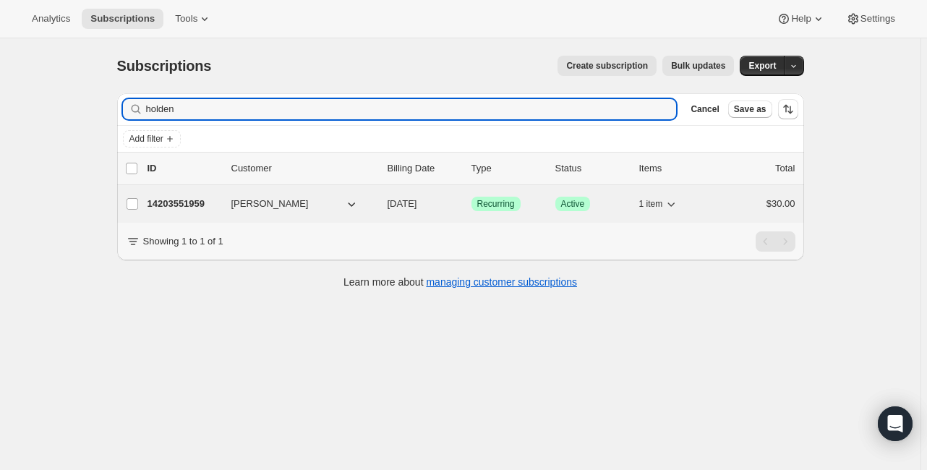
type input "holden"
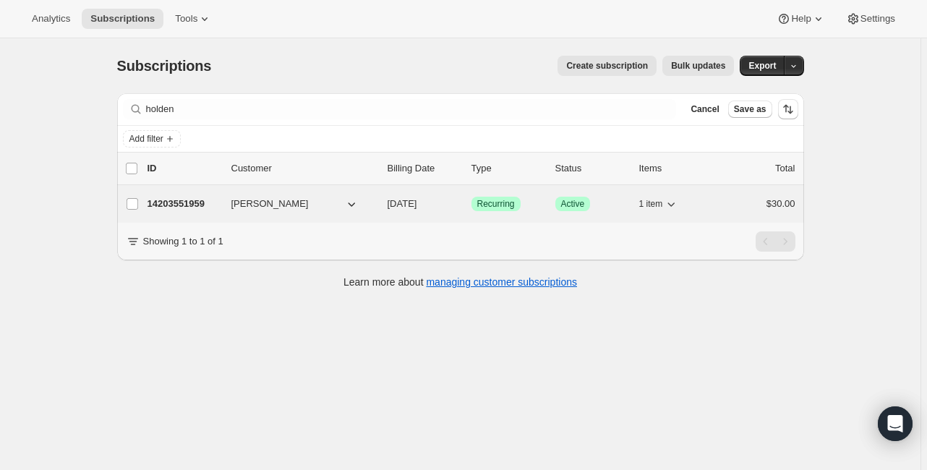
click at [199, 199] on p "14203551959" at bounding box center [183, 204] width 72 height 14
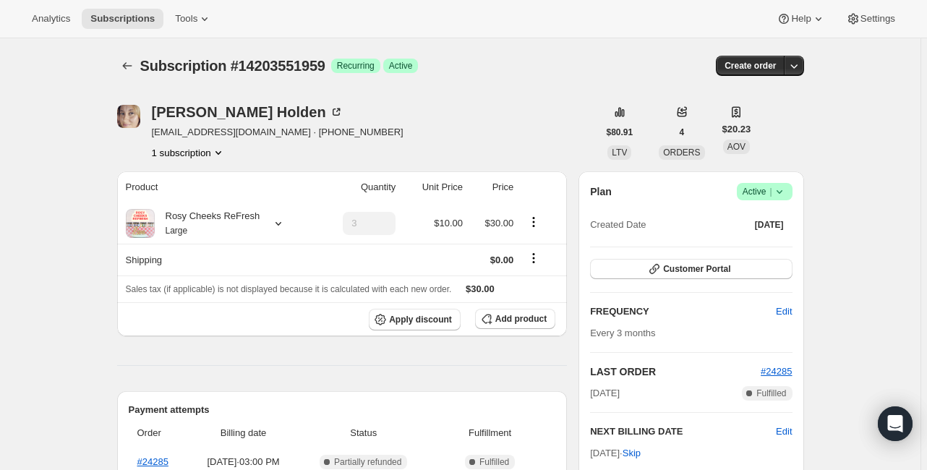
click at [786, 190] on icon at bounding box center [779, 191] width 14 height 14
click at [749, 244] on span "Cancel subscription" at bounding box center [768, 244] width 82 height 11
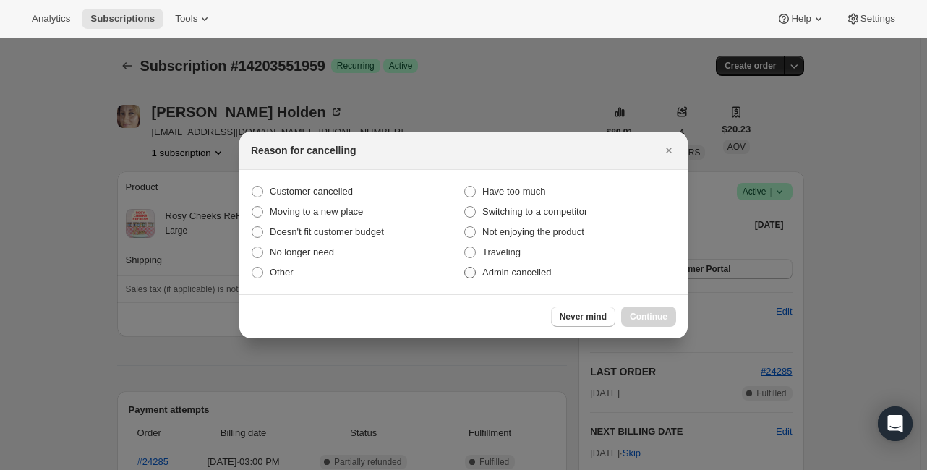
click at [467, 269] on span ":r3s9:" at bounding box center [470, 273] width 12 height 12
click at [465, 267] on input "Admin cancelled" at bounding box center [464, 267] width 1 height 1
radio input "true"
click at [642, 316] on span "Continue" at bounding box center [649, 317] width 38 height 12
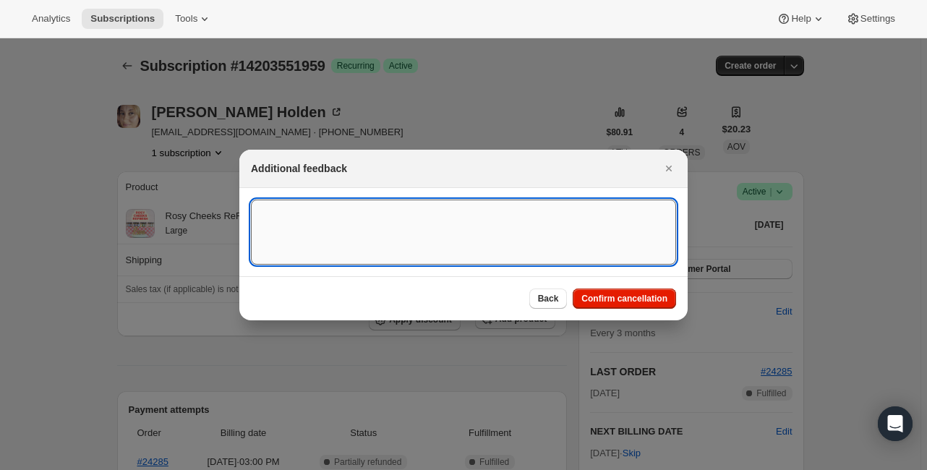
click at [419, 220] on textarea ":r3s9:" at bounding box center [463, 231] width 425 height 65
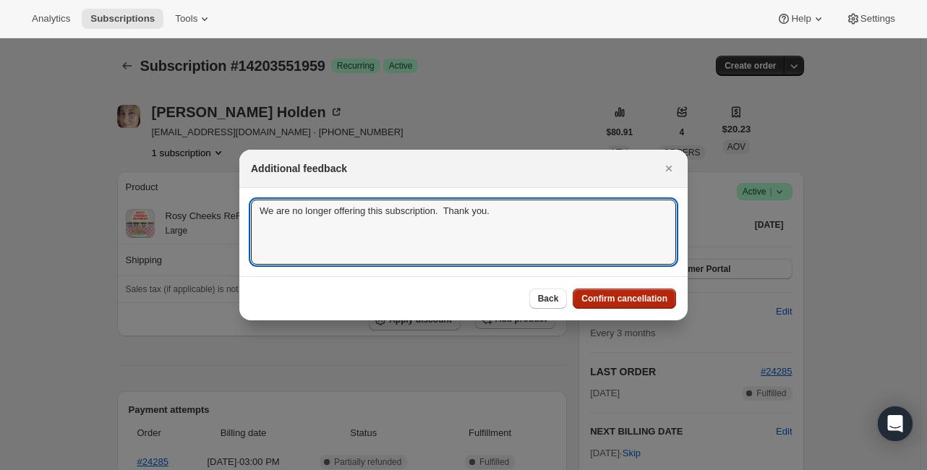
type textarea "We are no longer offering this subscription. Thank you."
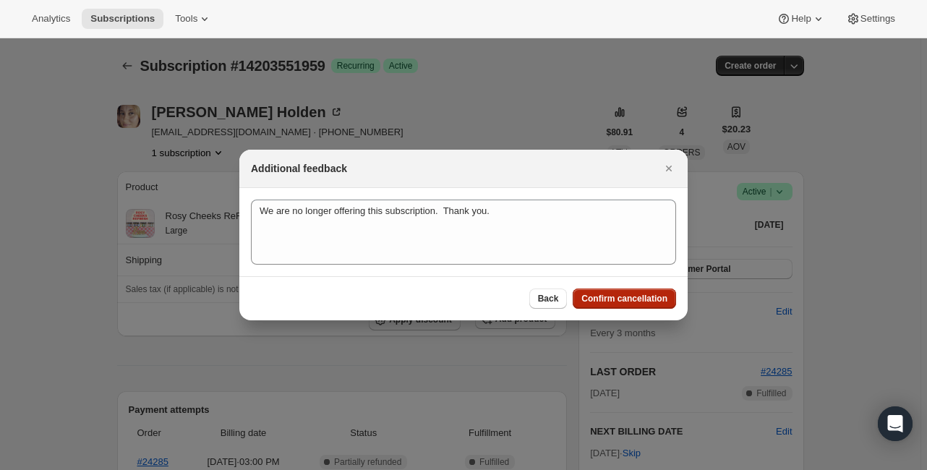
click at [611, 288] on button "Confirm cancellation" at bounding box center [623, 298] width 103 height 20
